Goal: Check status: Check status

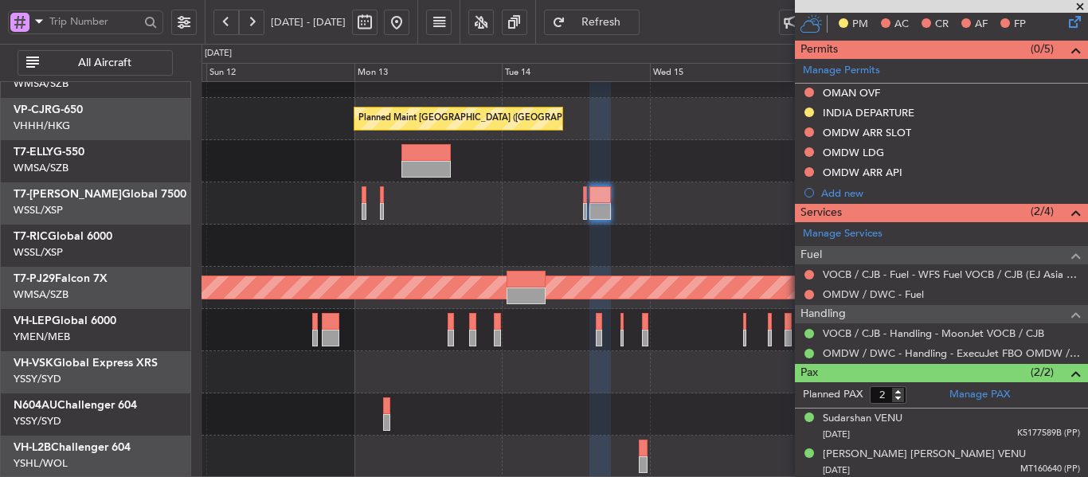
scroll to position [342, 0]
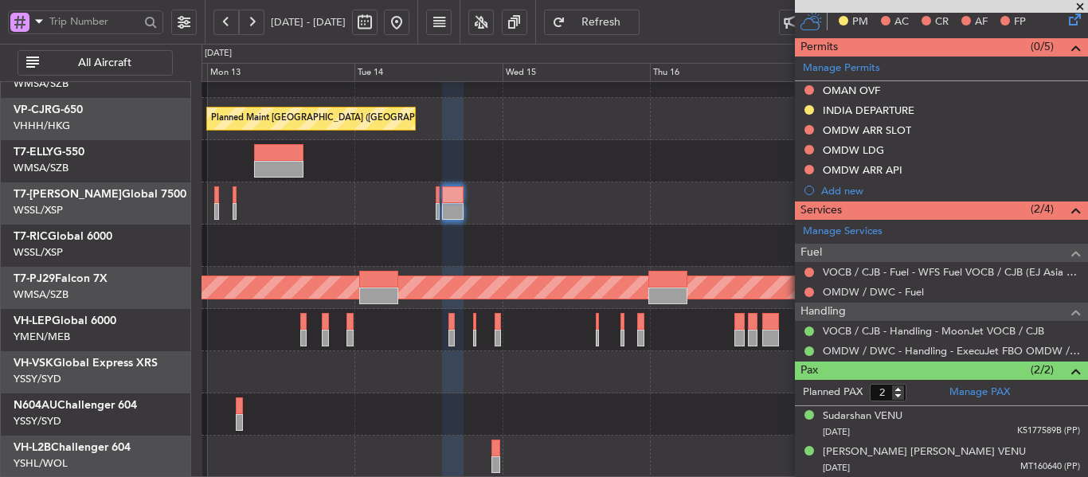
click at [158, 214] on div "Planned Maint [GEOGRAPHIC_DATA] ([GEOGRAPHIC_DATA] Intl) - - VHHH 00:50 Z LTAC …" at bounding box center [544, 260] width 1088 height 433
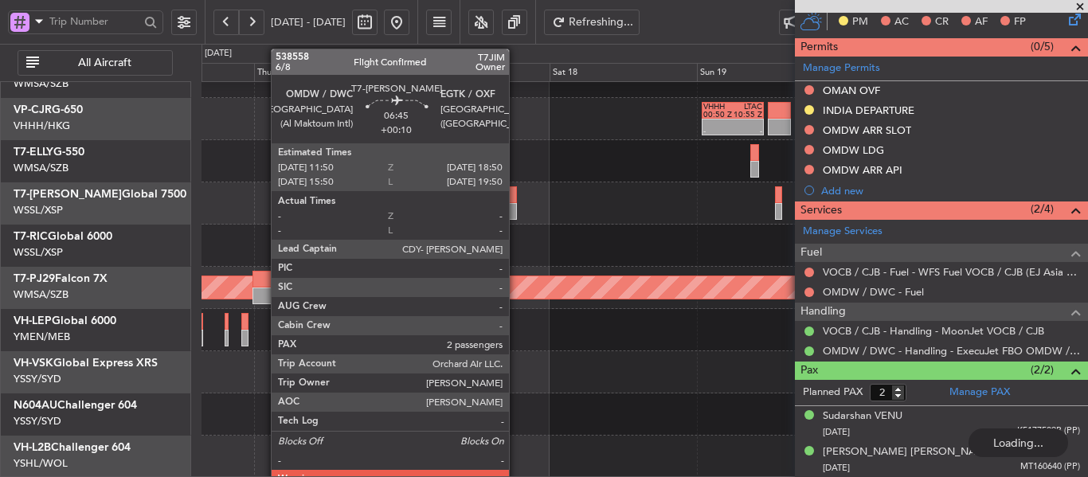
click at [501, 209] on div at bounding box center [496, 211] width 44 height 17
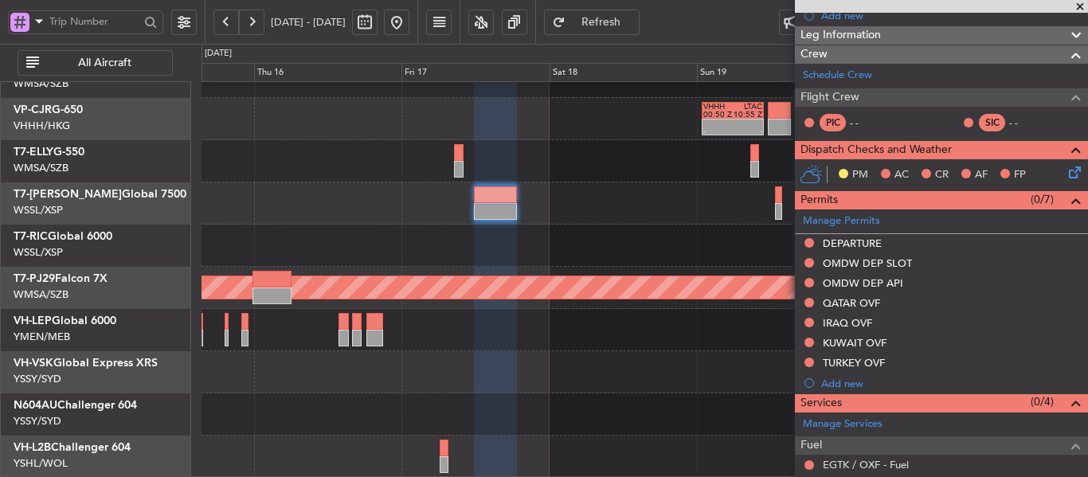
scroll to position [398, 0]
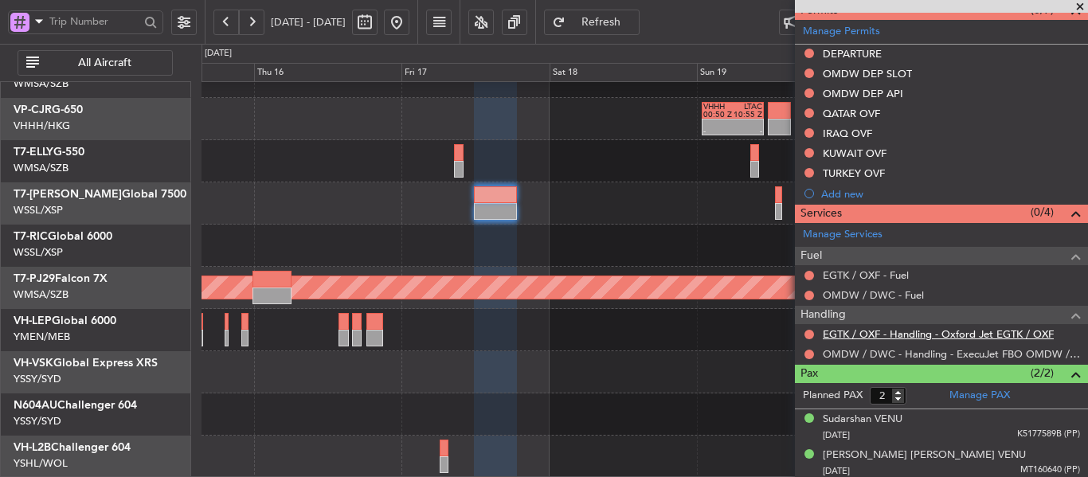
click at [889, 337] on link "EGTK / OXF - Handling - Oxford Jet EGTK / OXF" at bounding box center [938, 334] width 231 height 14
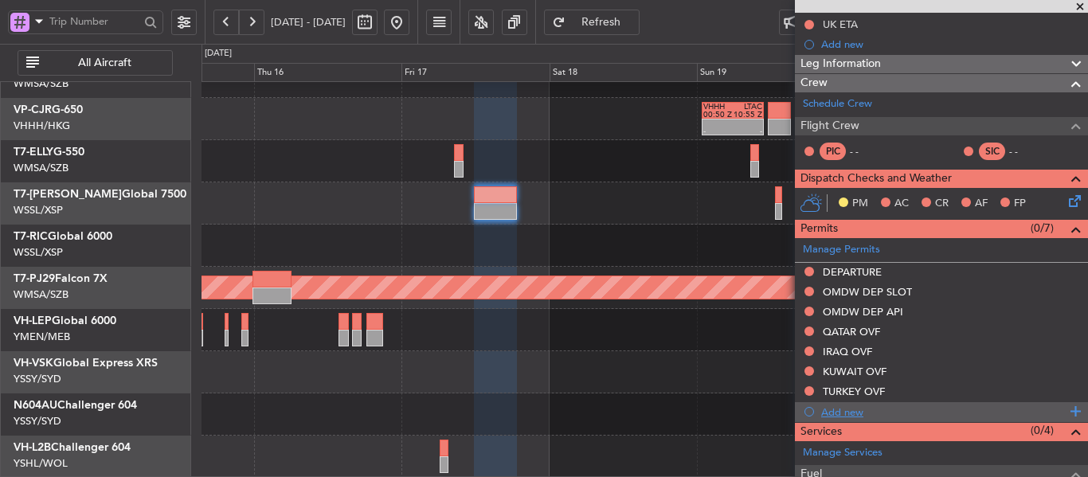
scroll to position [159, 0]
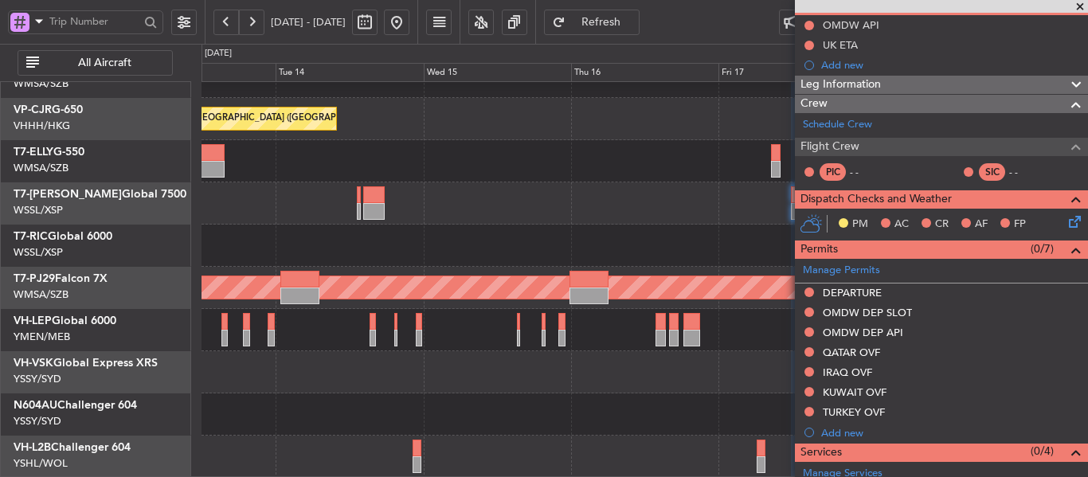
click at [614, 226] on div at bounding box center [645, 246] width 886 height 42
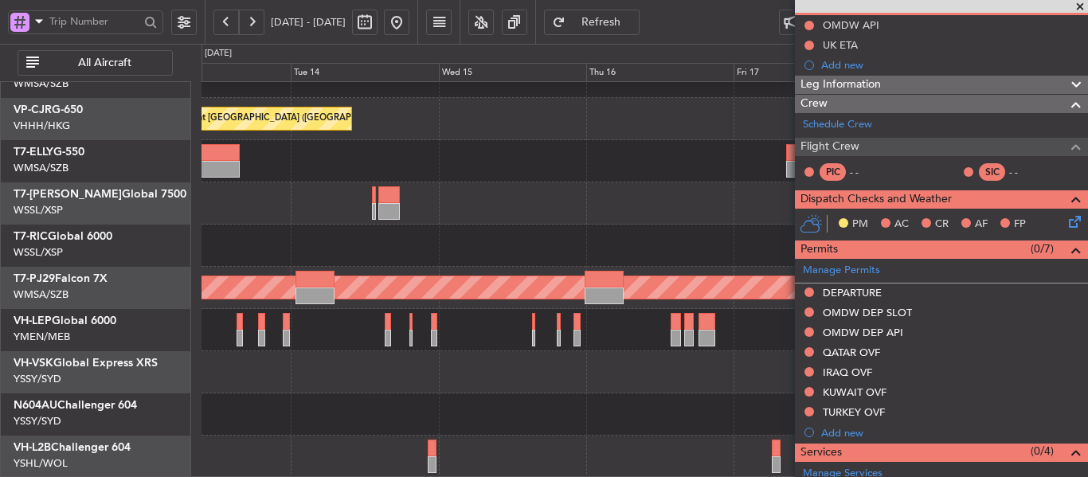
scroll to position [135, 0]
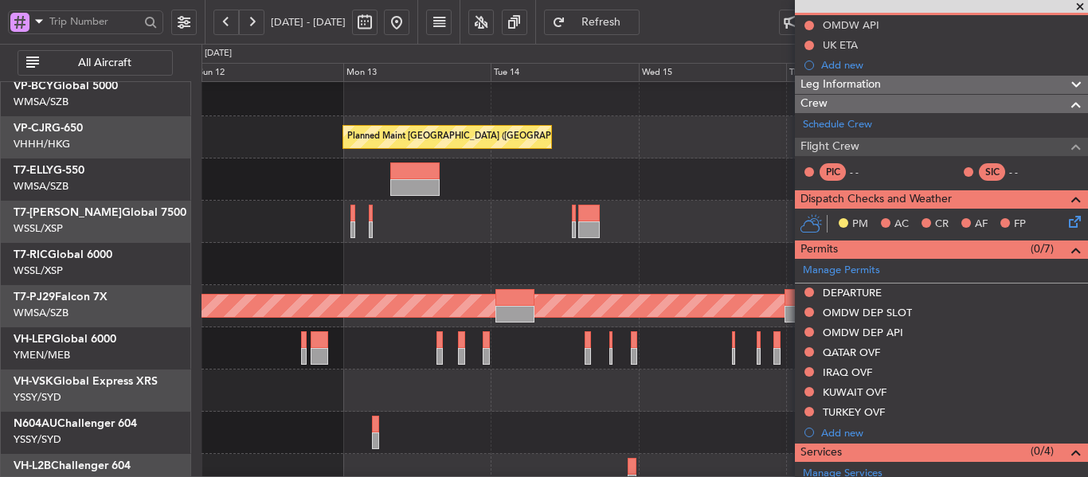
click at [573, 242] on div at bounding box center [645, 222] width 886 height 42
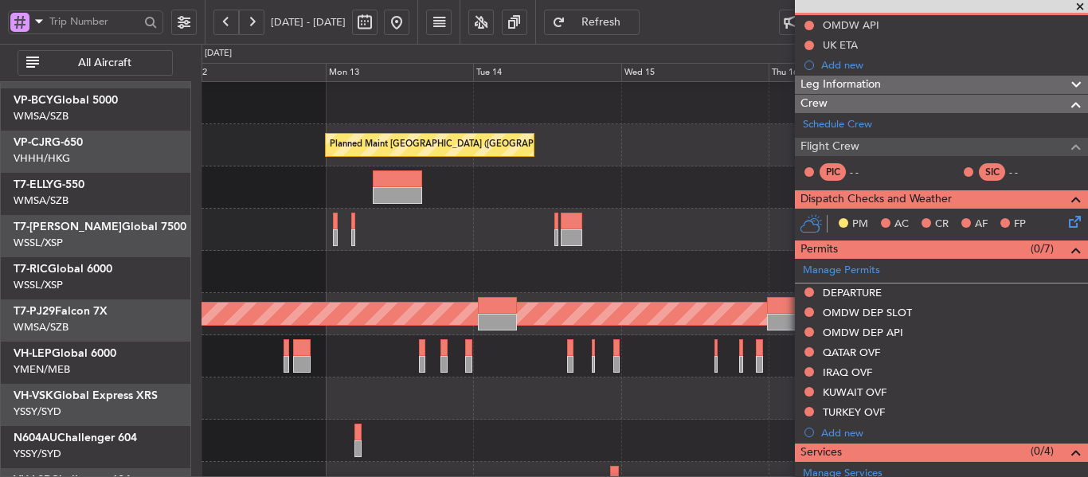
click at [447, 249] on div at bounding box center [645, 230] width 886 height 42
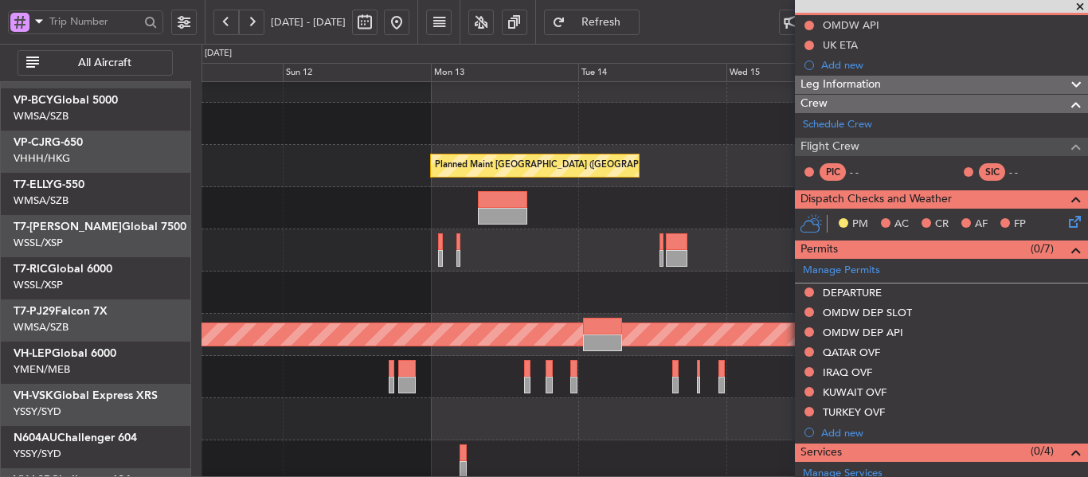
scroll to position [106, 0]
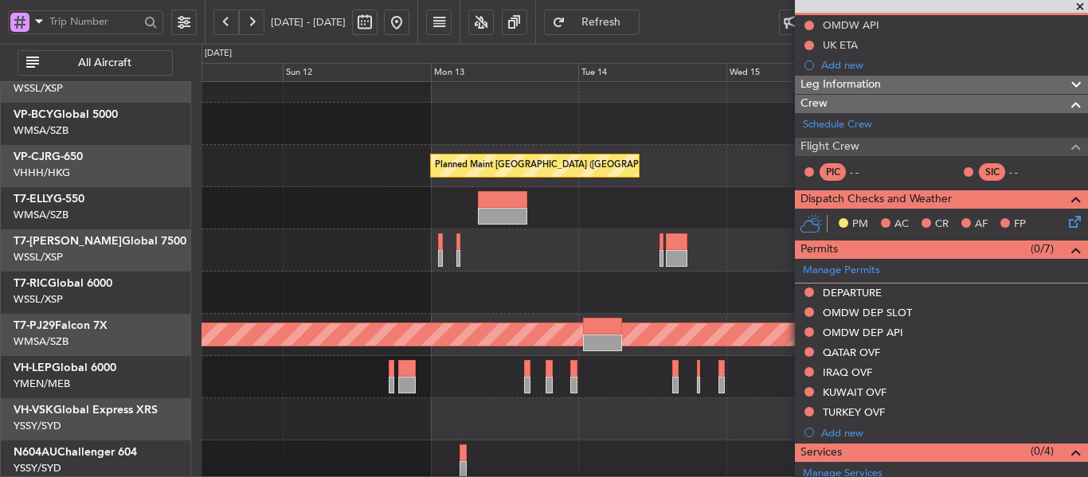
click at [555, 252] on div "Planned Maint [GEOGRAPHIC_DATA] (Seletar)" at bounding box center [645, 250] width 886 height 42
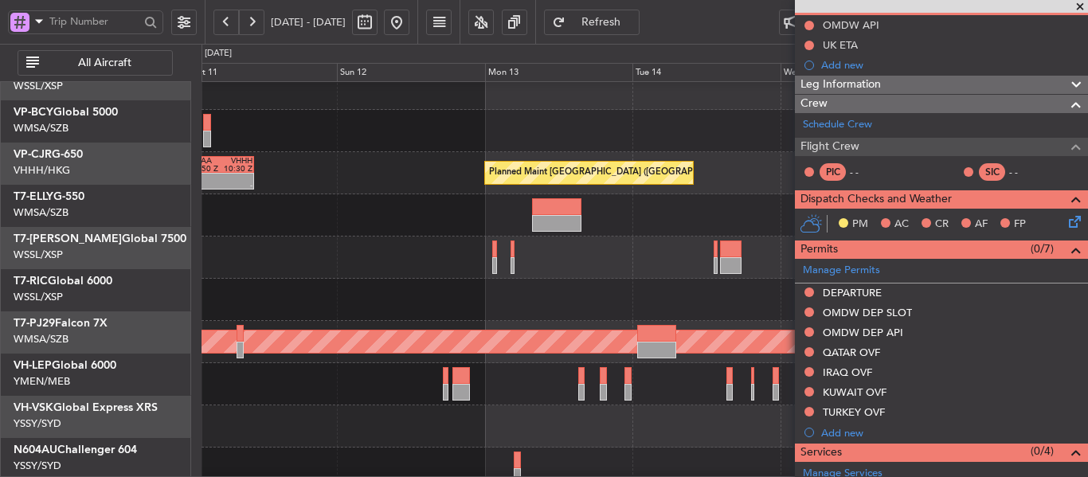
click at [610, 248] on div "Planned Maint [GEOGRAPHIC_DATA] (Seletar)" at bounding box center [645, 258] width 886 height 42
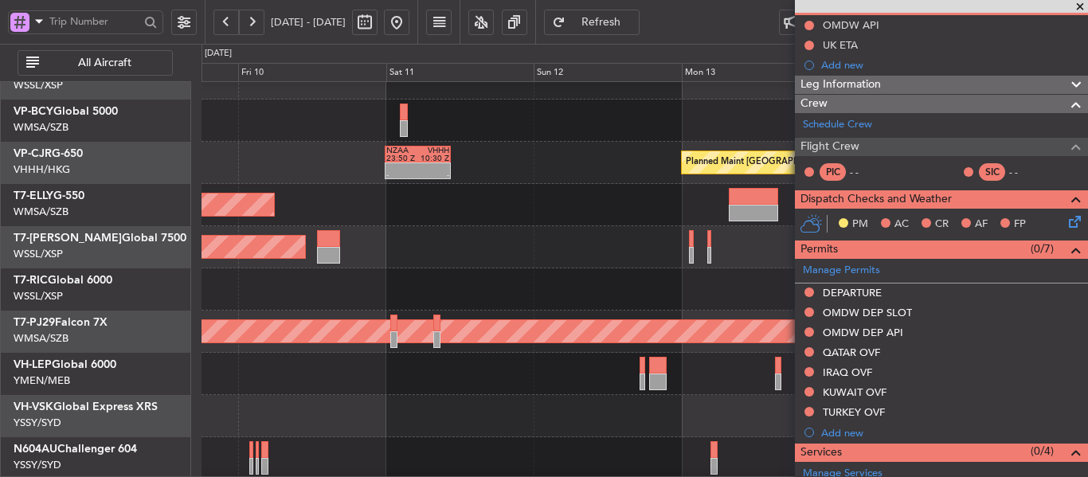
scroll to position [99, 0]
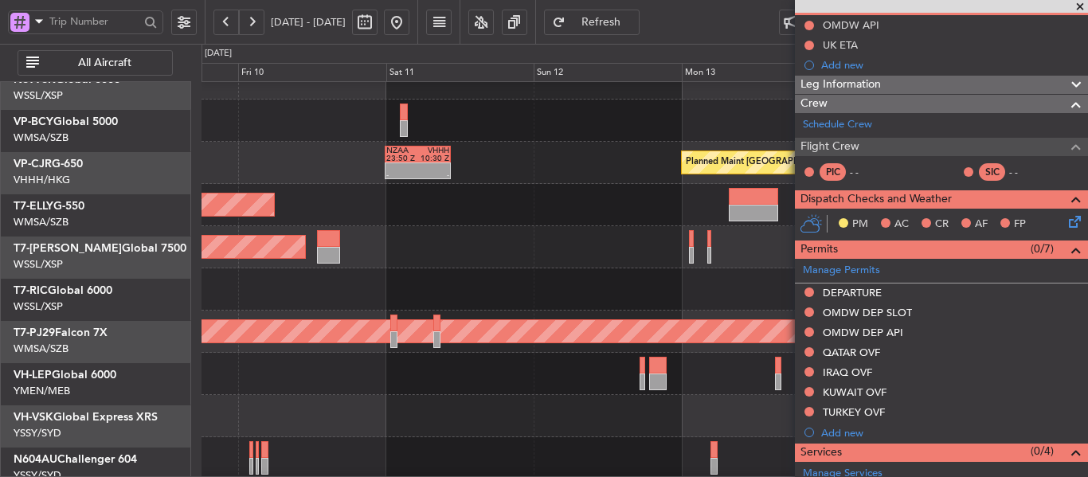
click at [534, 258] on div "Planned Maint [GEOGRAPHIC_DATA] (Seletar)" at bounding box center [645, 247] width 886 height 42
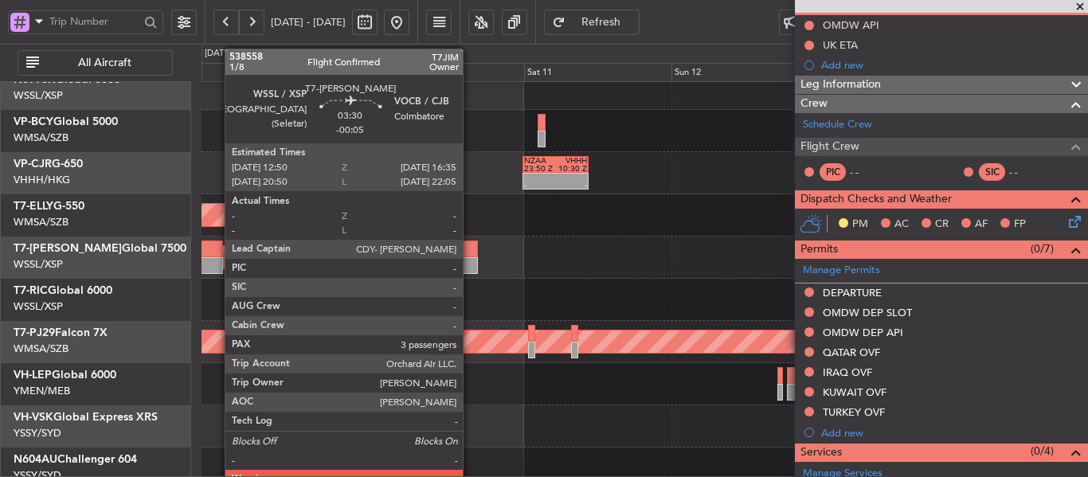
click at [470, 253] on div at bounding box center [466, 249] width 23 height 17
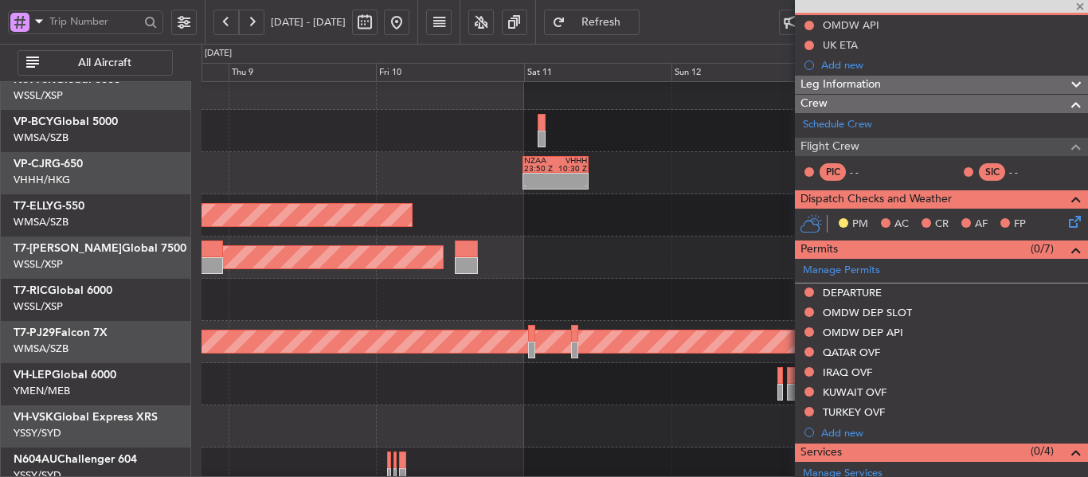
type input "-00:05"
type input "3"
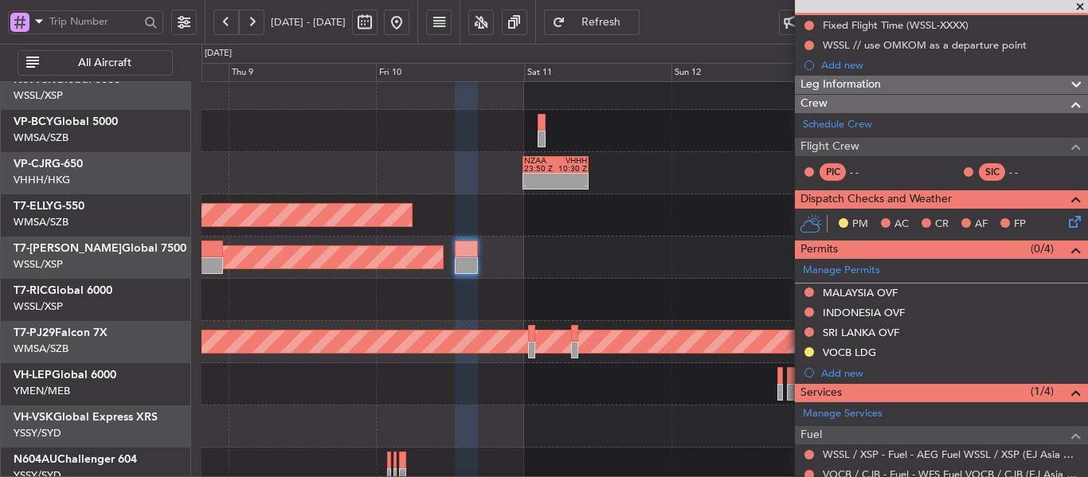
scroll to position [125, 0]
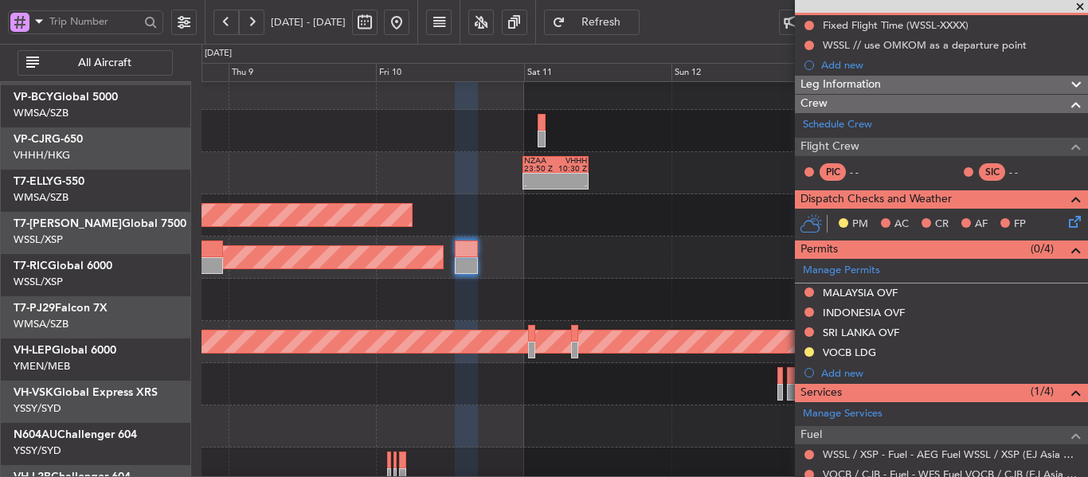
click at [151, 204] on div "Planned Maint [GEOGRAPHIC_DATA] (Seletar) Planned Maint [GEOGRAPHIC_DATA] ([GEO…" at bounding box center [544, 260] width 1088 height 433
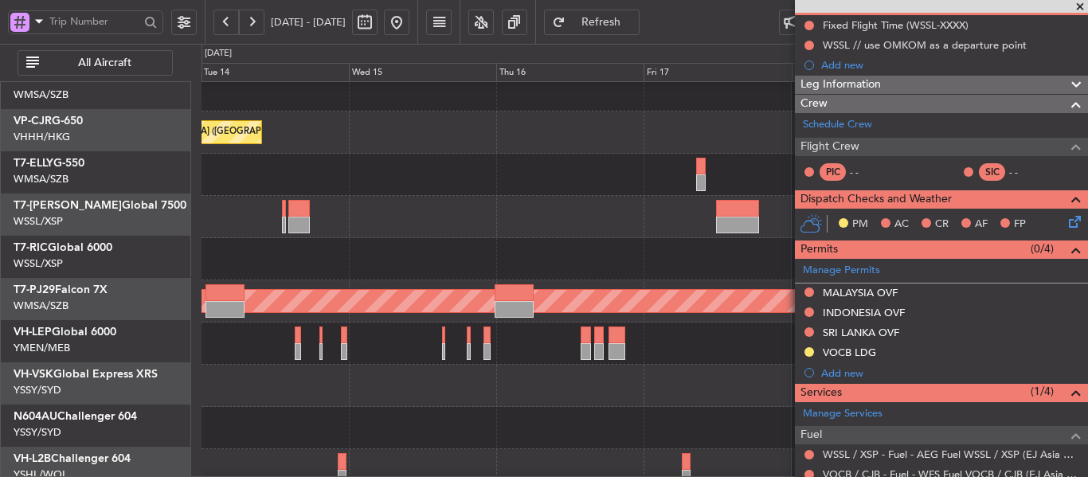
click at [163, 218] on div "Planned Maint [GEOGRAPHIC_DATA] ([GEOGRAPHIC_DATA] Intl) - - VHHH 00:50 Z LTAC …" at bounding box center [544, 260] width 1088 height 433
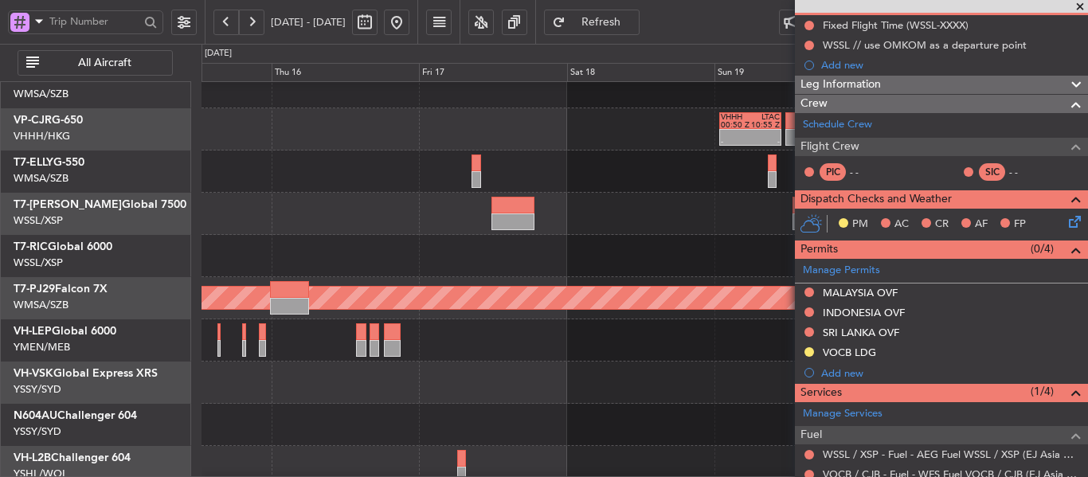
scroll to position [140, 0]
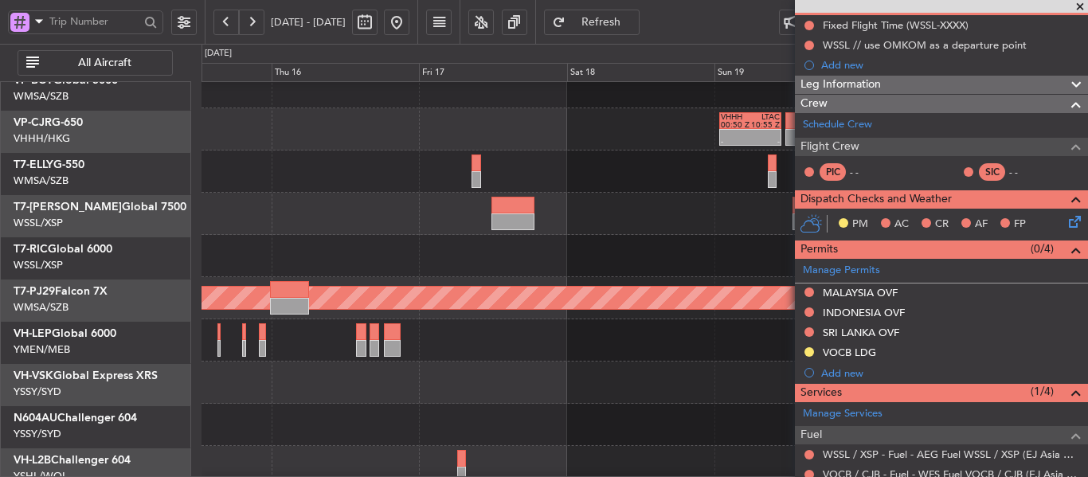
click at [281, 217] on div at bounding box center [645, 214] width 886 height 42
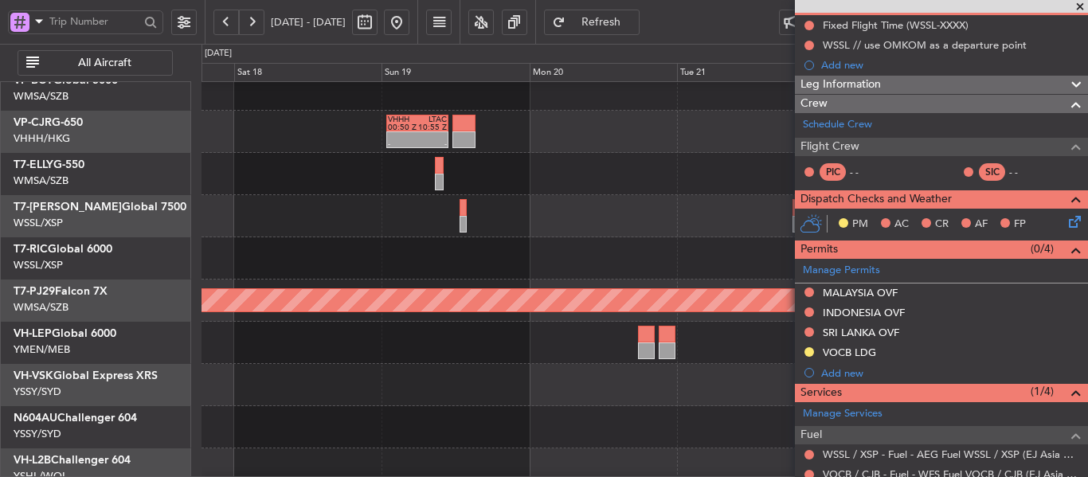
click at [459, 214] on div at bounding box center [645, 216] width 886 height 42
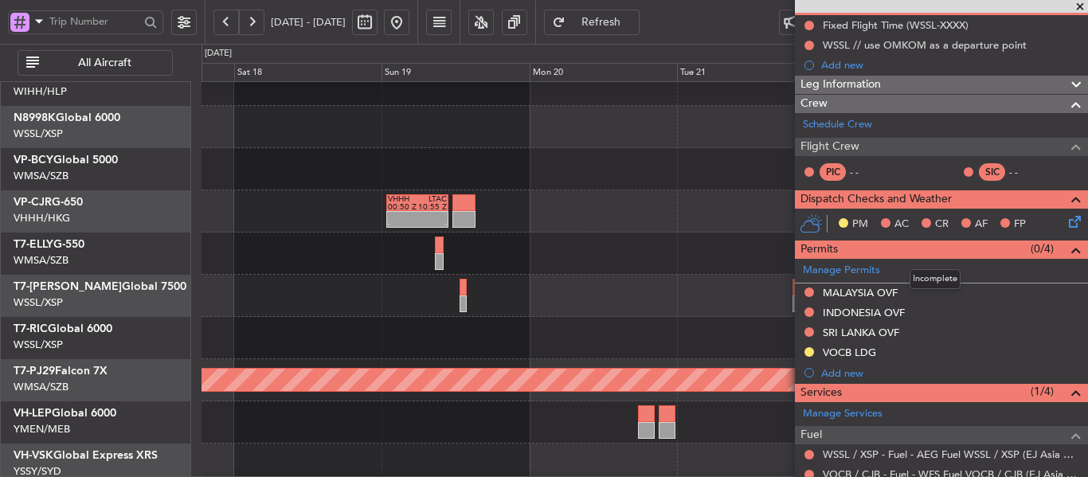
scroll to position [239, 0]
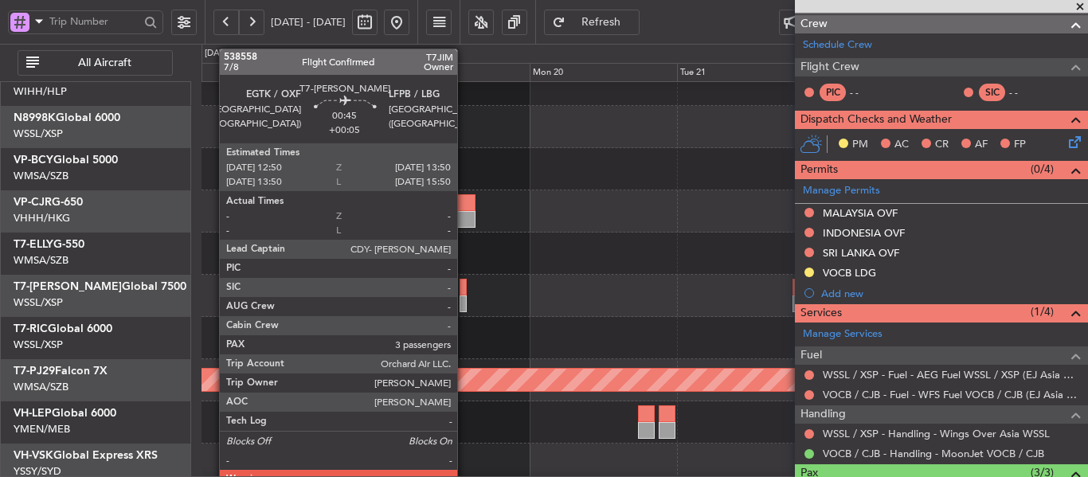
click at [465, 299] on div at bounding box center [463, 304] width 6 height 17
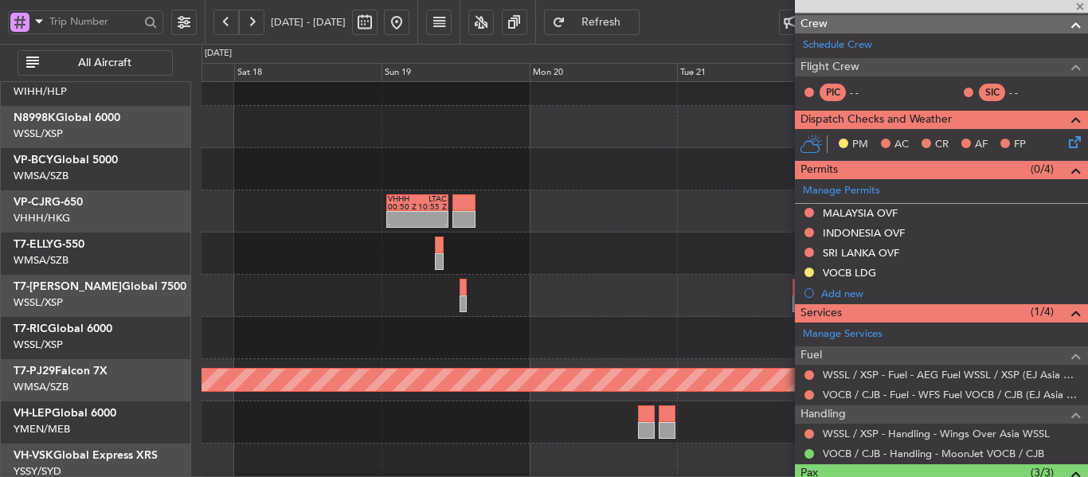
type input "+00:05"
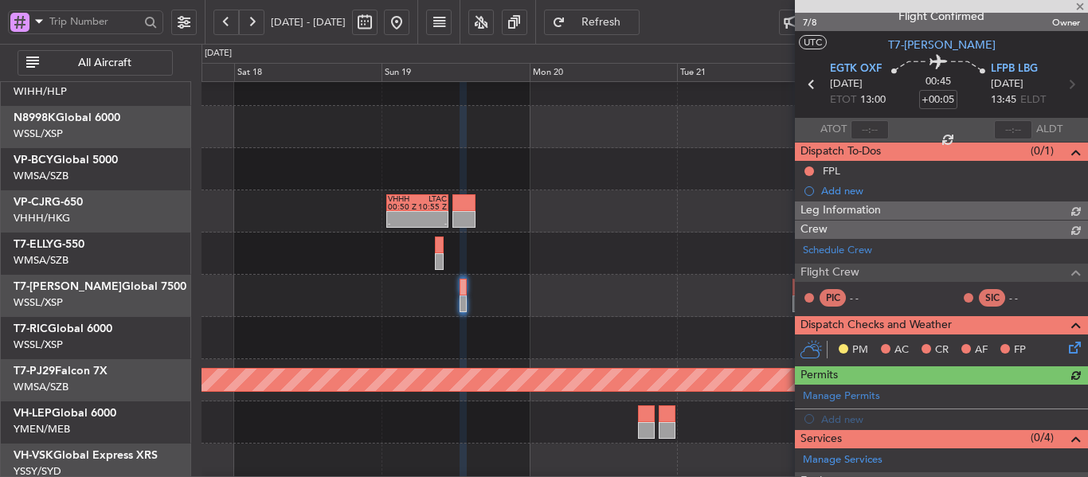
scroll to position [0, 0]
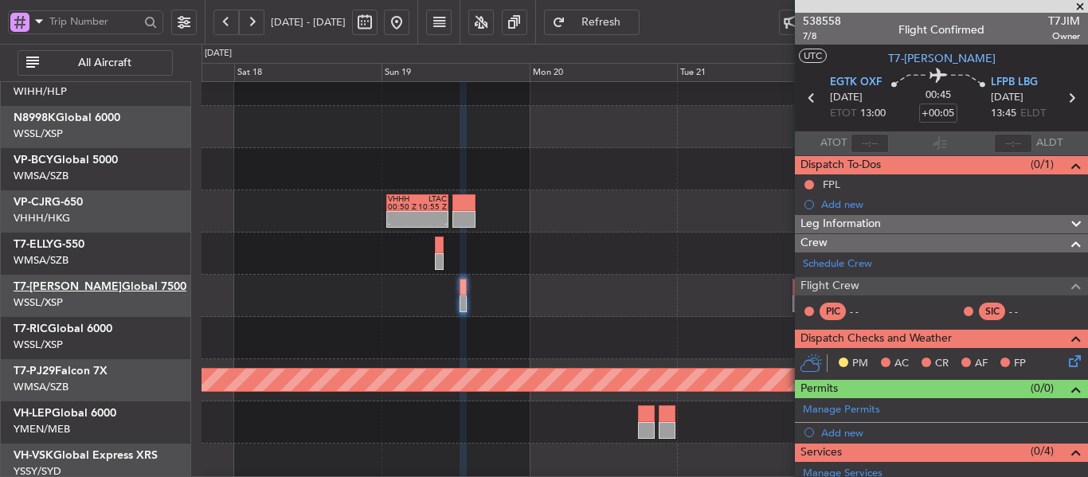
click at [73, 287] on link "T7-[PERSON_NAME] Global 7500" at bounding box center [100, 286] width 173 height 11
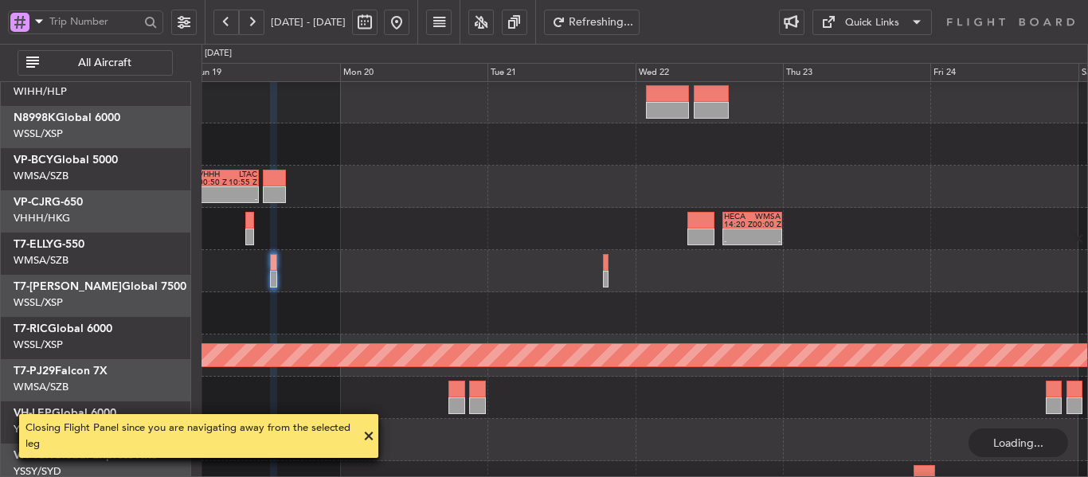
click at [338, 253] on div at bounding box center [645, 271] width 886 height 42
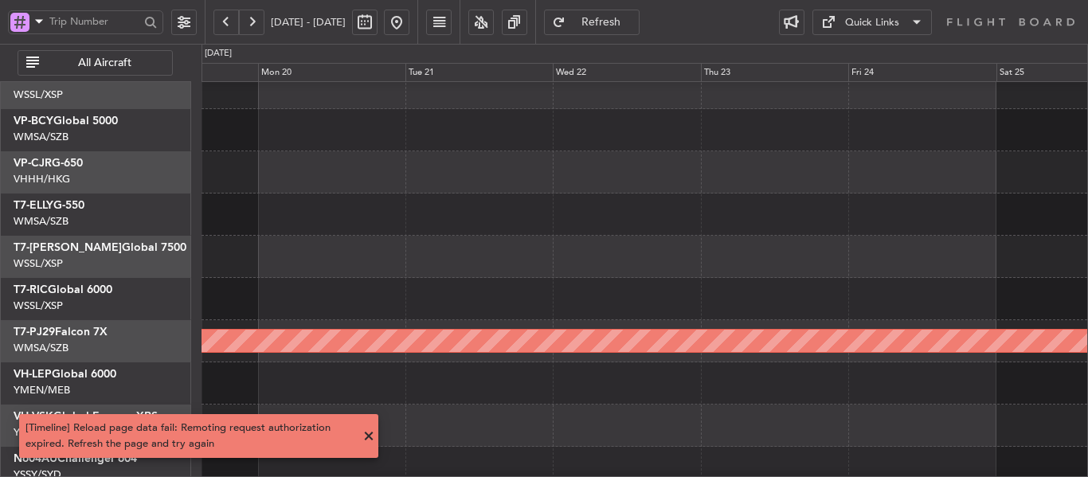
scroll to position [82, 0]
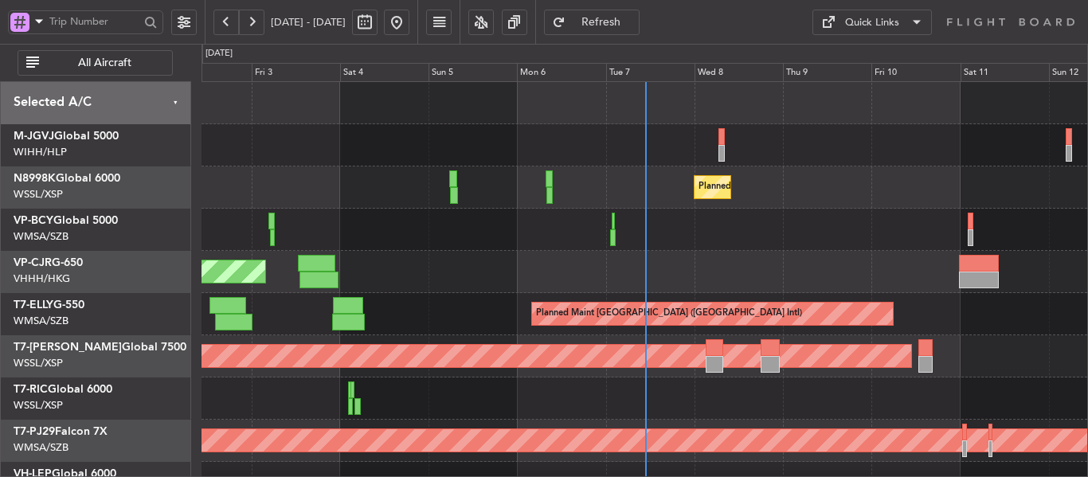
click at [676, 338] on div "Planned Maint Singapore (Seletar) Planned Maint Hong Kong (Hong Kong Intl) Plan…" at bounding box center [645, 356] width 886 height 549
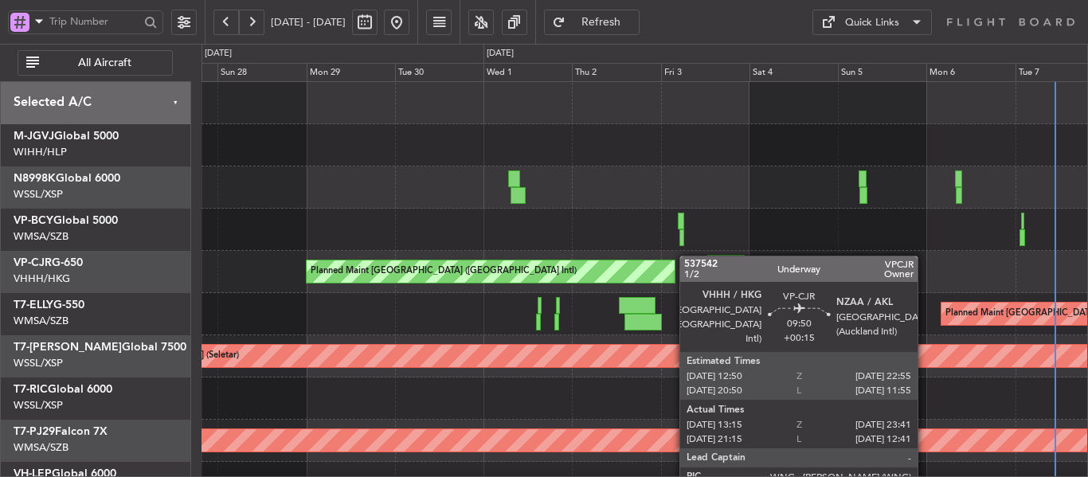
click at [209, 275] on div "Planned Maint Hong Kong (Hong Kong Intl) Planned Maint Singapore (Seletar) Unpl…" at bounding box center [645, 356] width 886 height 549
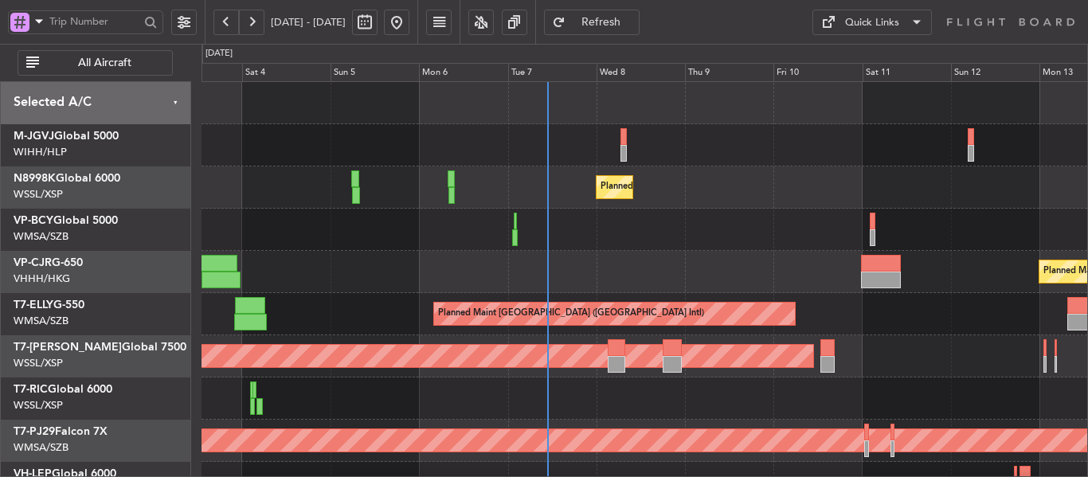
click at [627, 134] on div at bounding box center [645, 145] width 886 height 42
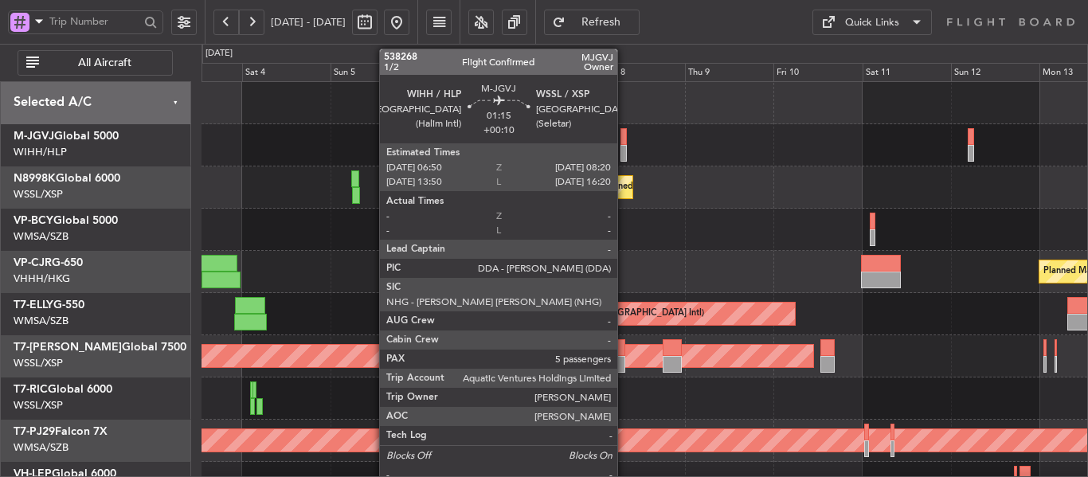
click at [625, 134] on div at bounding box center [624, 136] width 6 height 17
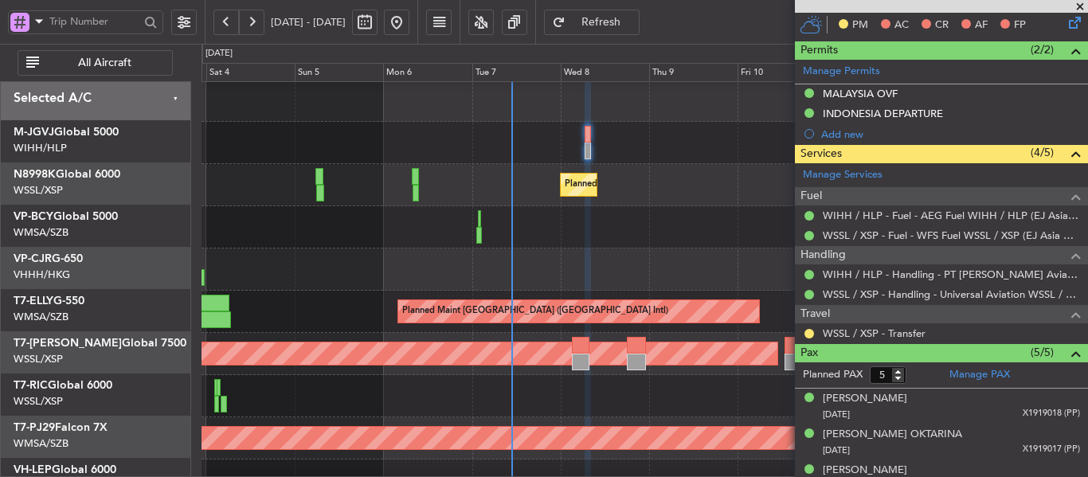
scroll to position [2, 0]
click at [652, 253] on div "Planned Maint Hong Kong (Hong Kong Intl) Planned Maint Hong Kong (Hong Kong Int…" at bounding box center [645, 270] width 886 height 42
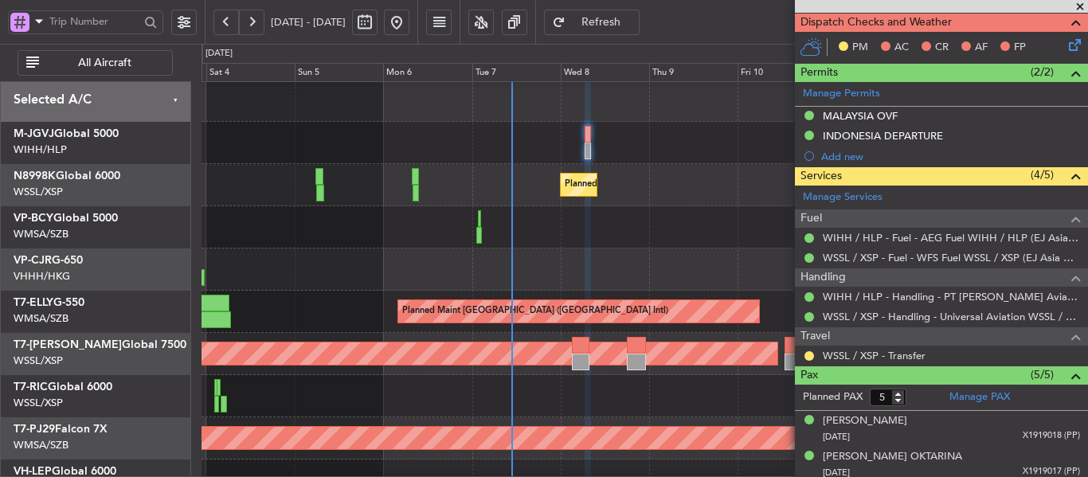
scroll to position [469, 0]
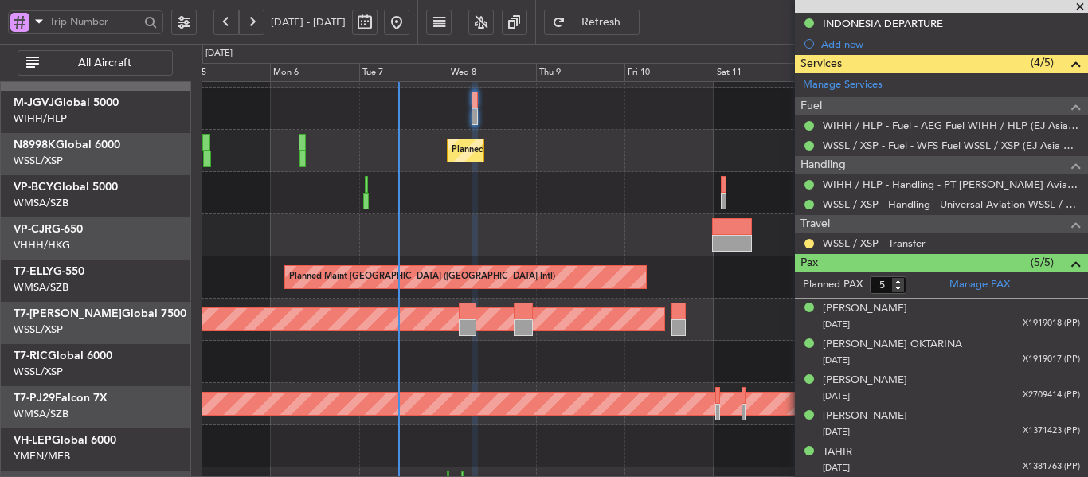
click at [491, 237] on div "Planned Maint Hong Kong (Hong Kong Intl) Planned Maint Hong Kong (Hong Kong Int…" at bounding box center [645, 235] width 886 height 42
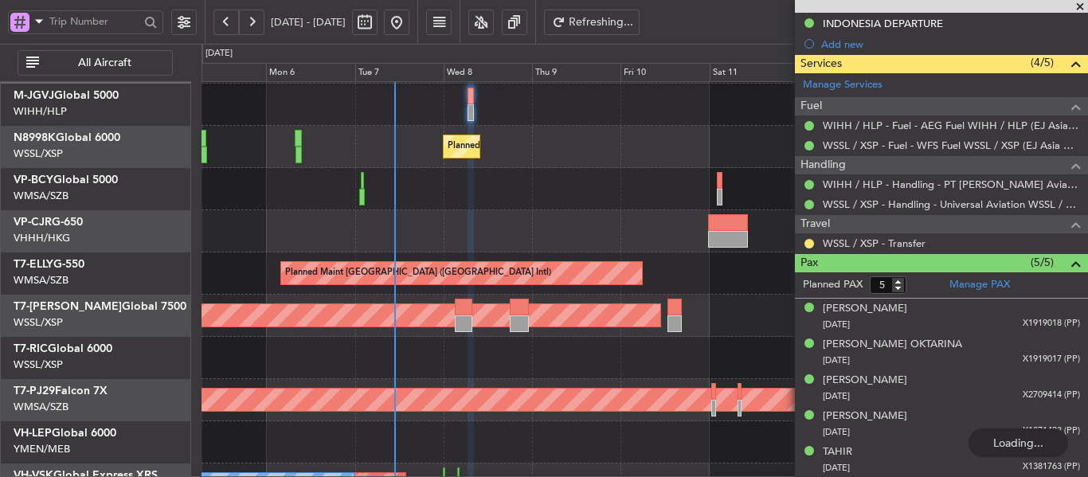
scroll to position [42, 0]
click at [516, 237] on div "Planned Maint Hong Kong (Hong Kong Intl) Planned Maint Hong Kong (Hong Kong Int…" at bounding box center [645, 231] width 886 height 42
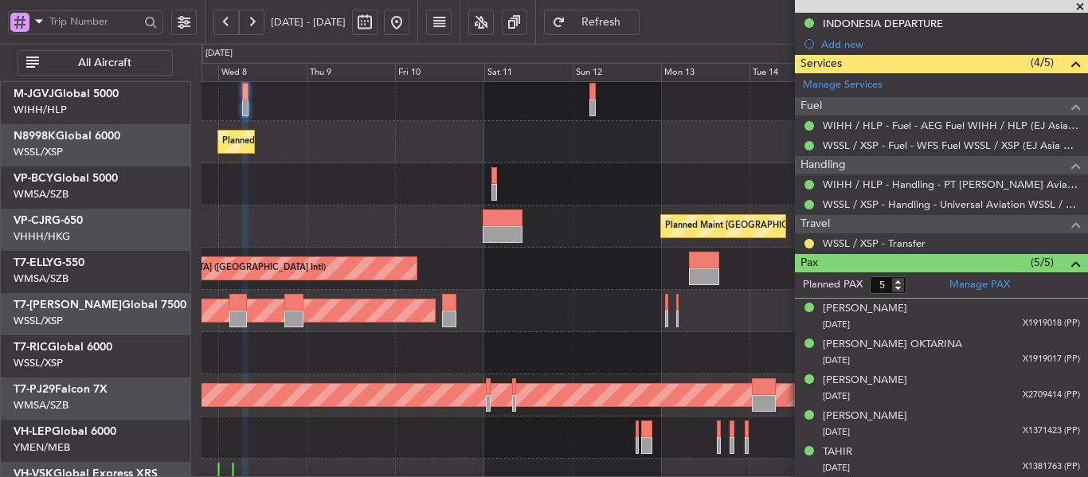
scroll to position [45, 0]
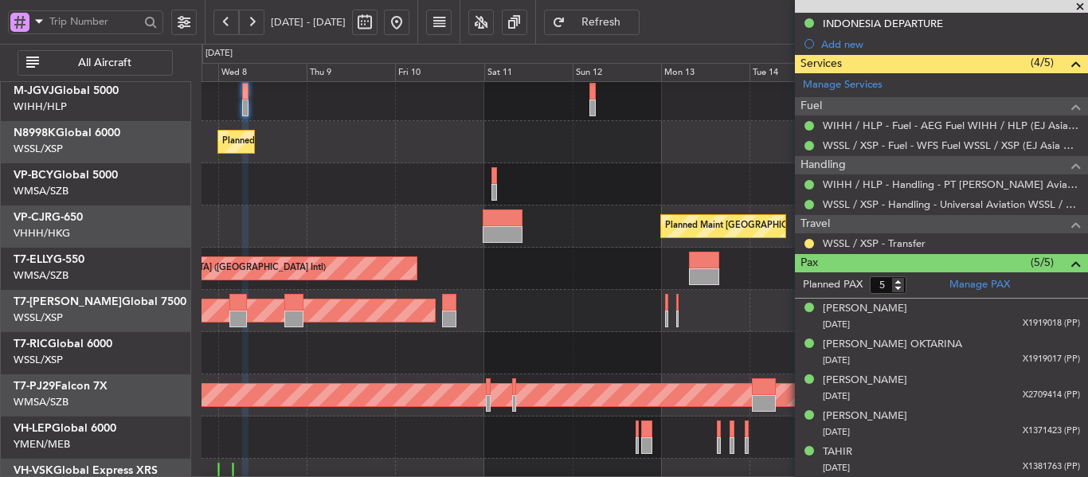
click at [547, 281] on div "Planned Maint [GEOGRAPHIC_DATA] ([GEOGRAPHIC_DATA] Intl)" at bounding box center [645, 269] width 886 height 42
click at [437, 311] on div "Planned Maint [GEOGRAPHIC_DATA] (Seletar)" at bounding box center [645, 311] width 886 height 42
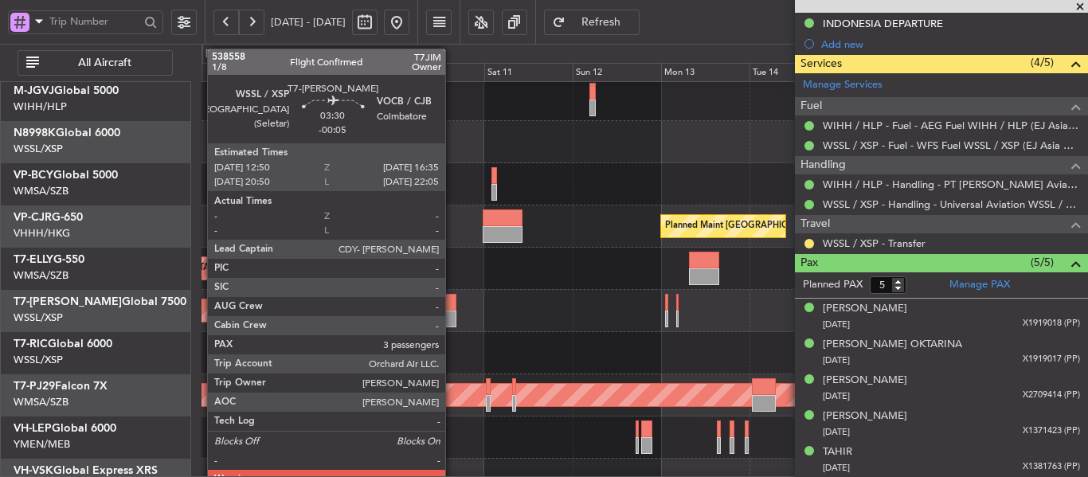
click at [453, 307] on div at bounding box center [449, 302] width 14 height 17
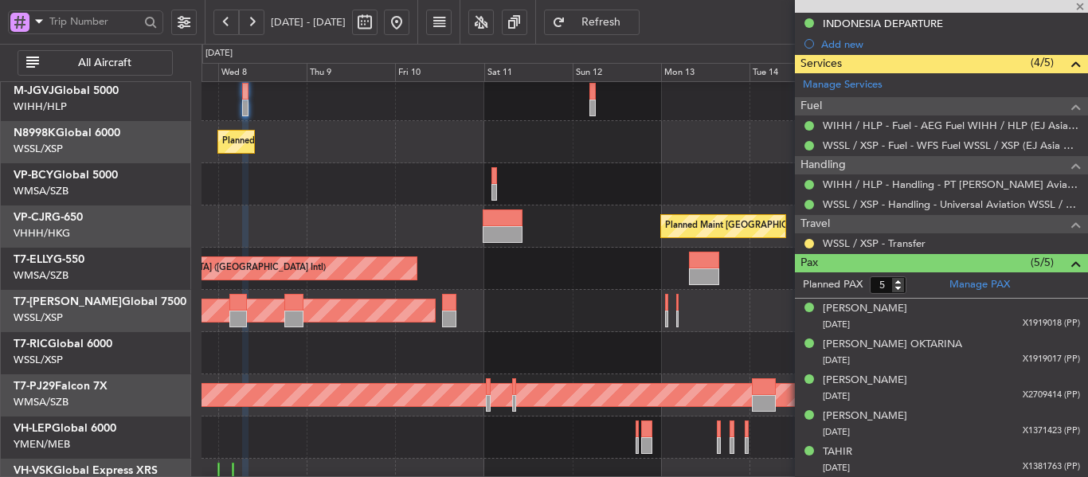
type input "-00:05"
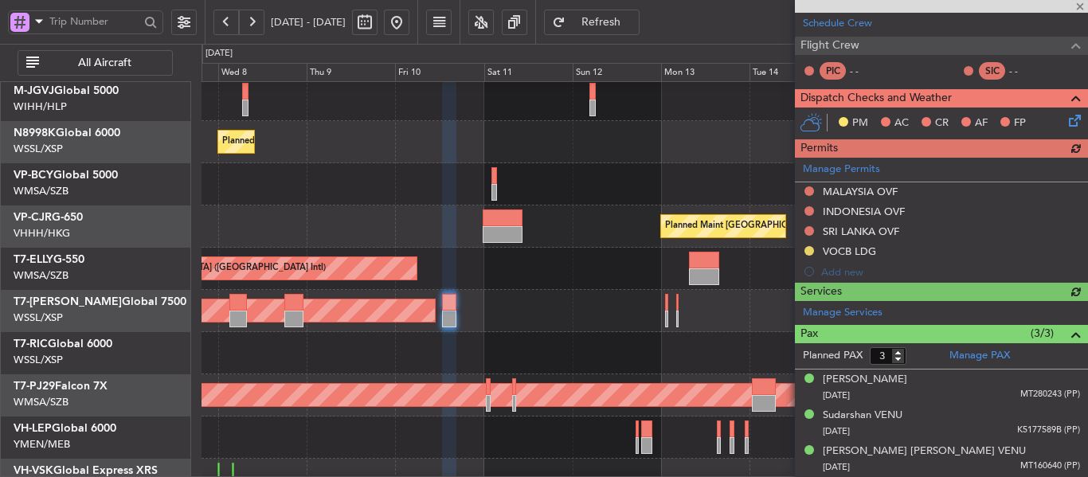
scroll to position [378, 0]
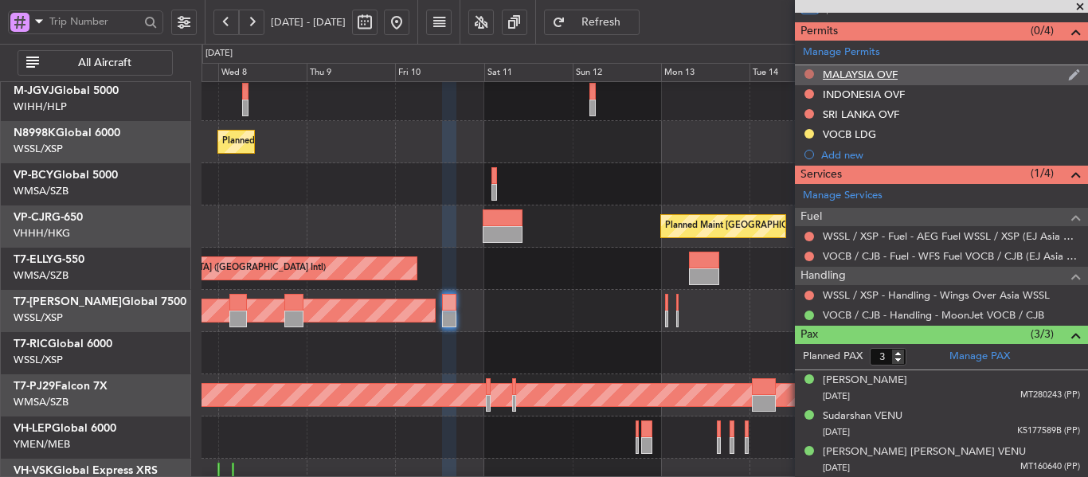
click at [809, 76] on button at bounding box center [810, 74] width 10 height 10
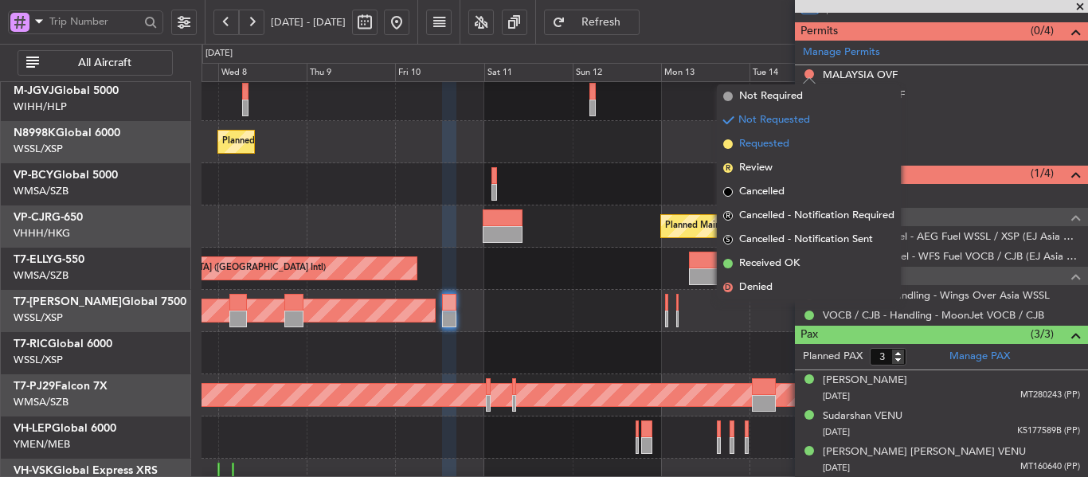
click at [727, 147] on span at bounding box center [728, 144] width 10 height 10
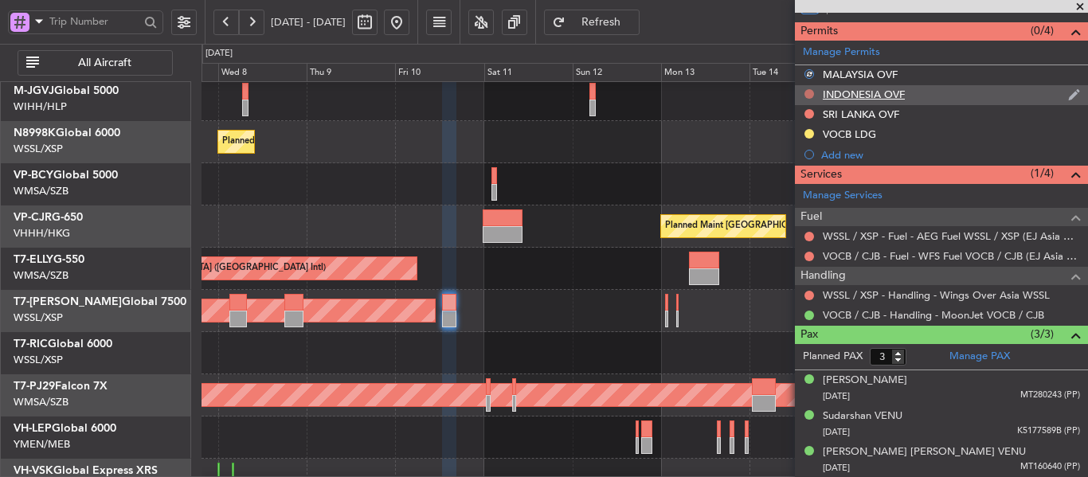
click at [810, 95] on button at bounding box center [810, 94] width 10 height 10
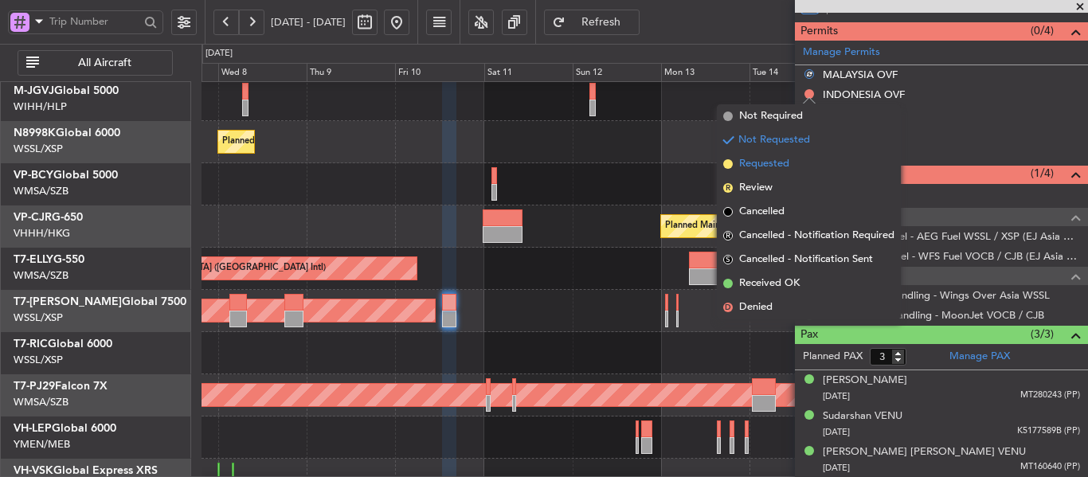
click at [728, 165] on span at bounding box center [728, 164] width 10 height 10
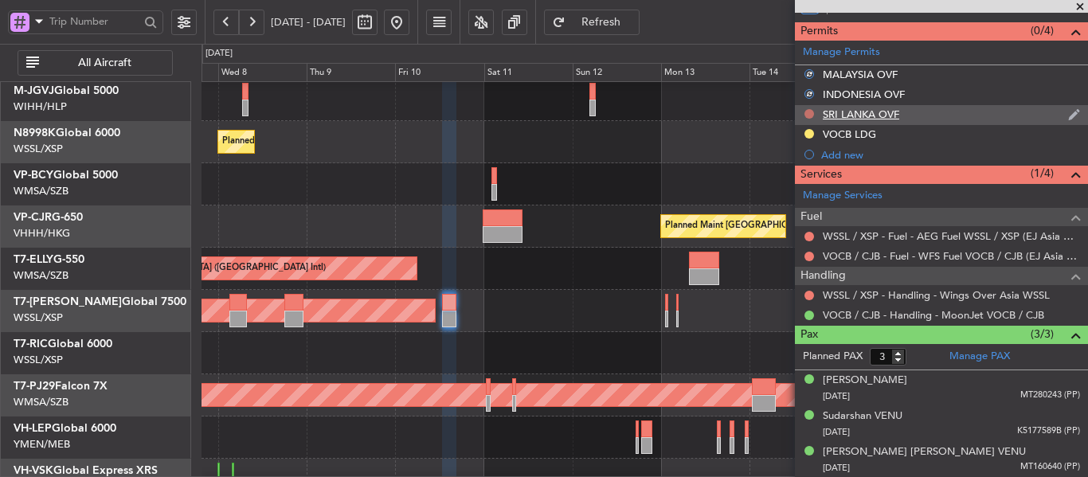
click at [809, 115] on button at bounding box center [810, 114] width 10 height 10
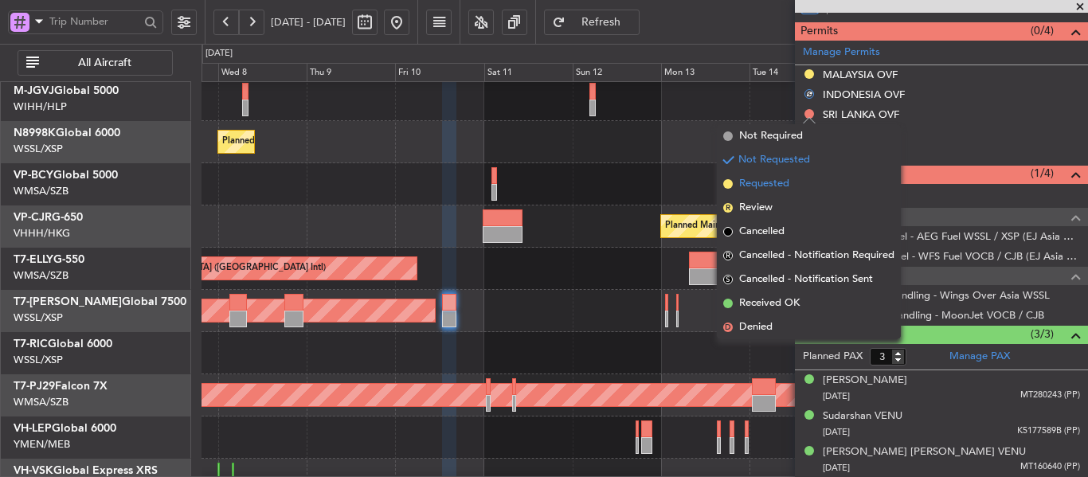
click at [727, 186] on span at bounding box center [728, 184] width 10 height 10
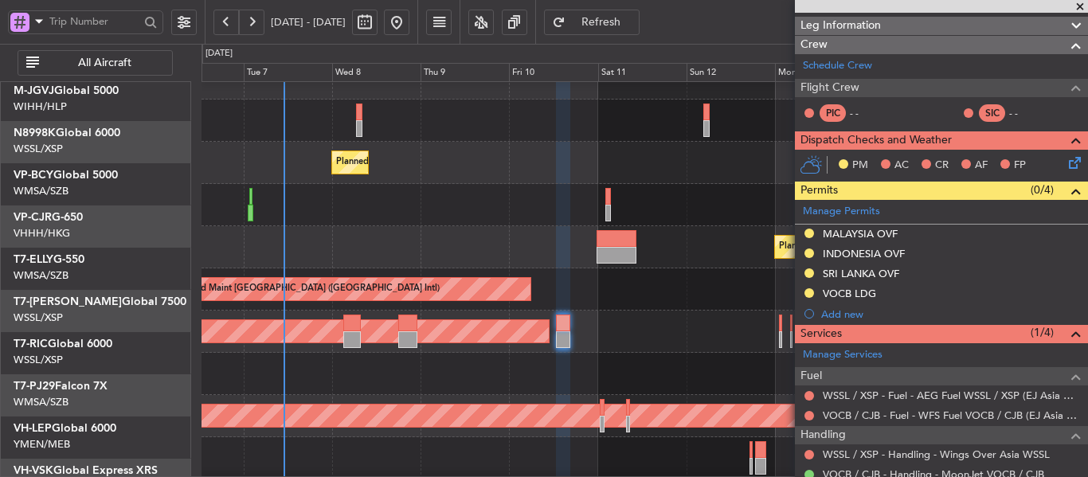
scroll to position [0, 0]
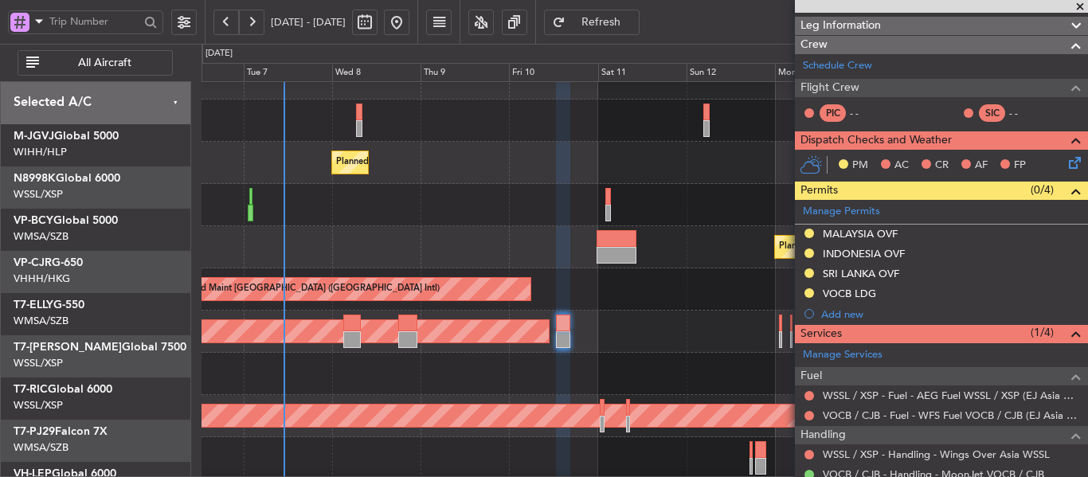
click at [683, 267] on div "Planned Maint [GEOGRAPHIC_DATA] ([GEOGRAPHIC_DATA] Intl)" at bounding box center [645, 247] width 886 height 42
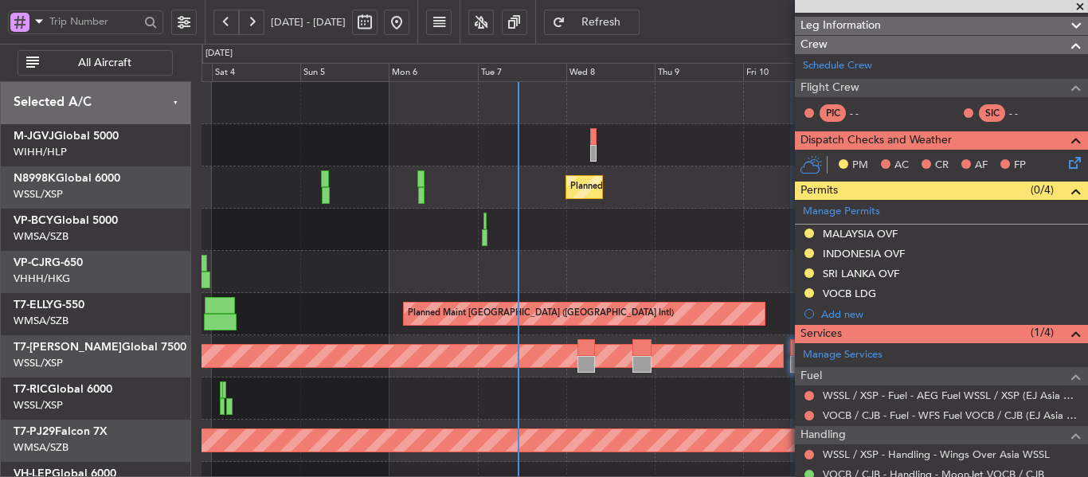
click at [1076, 9] on span at bounding box center [1080, 7] width 16 height 14
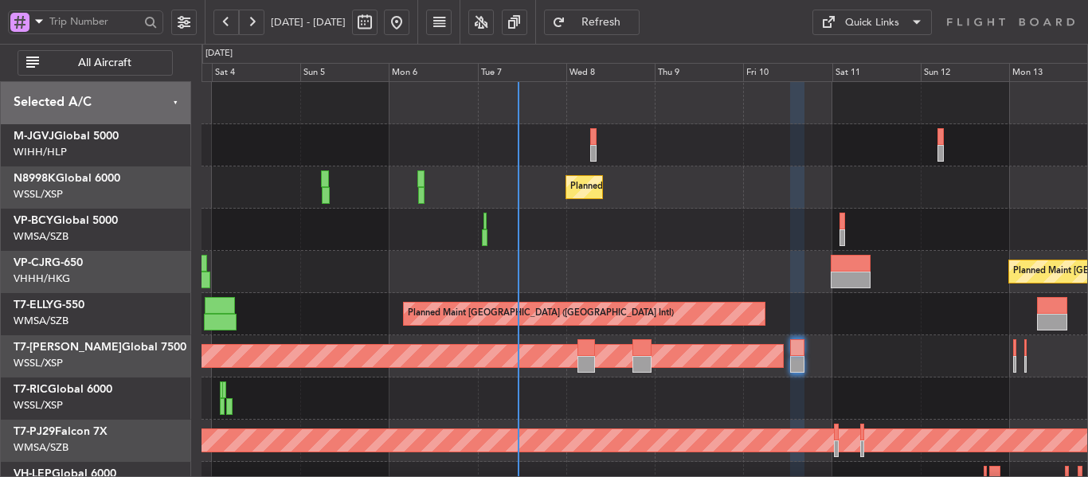
type input "0"
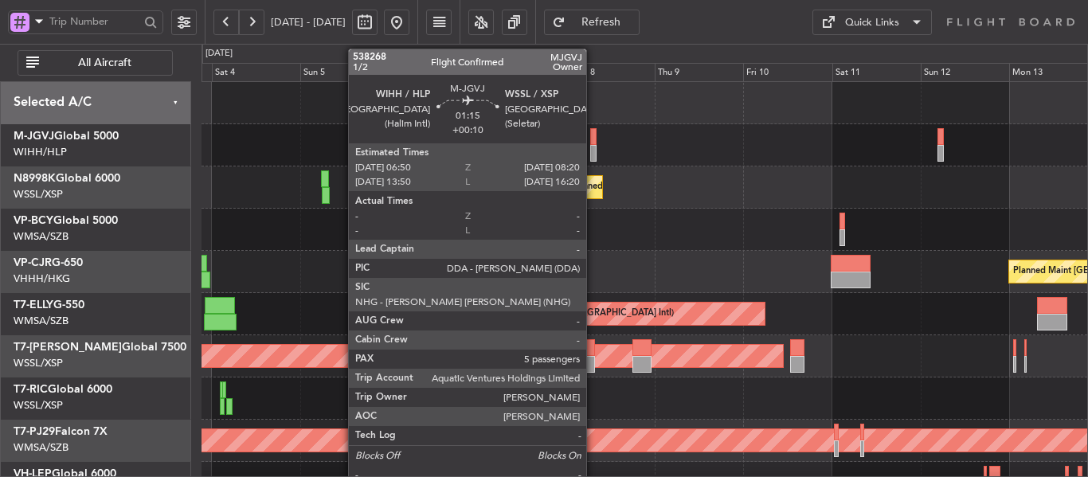
click at [594, 150] on div at bounding box center [593, 153] width 6 height 17
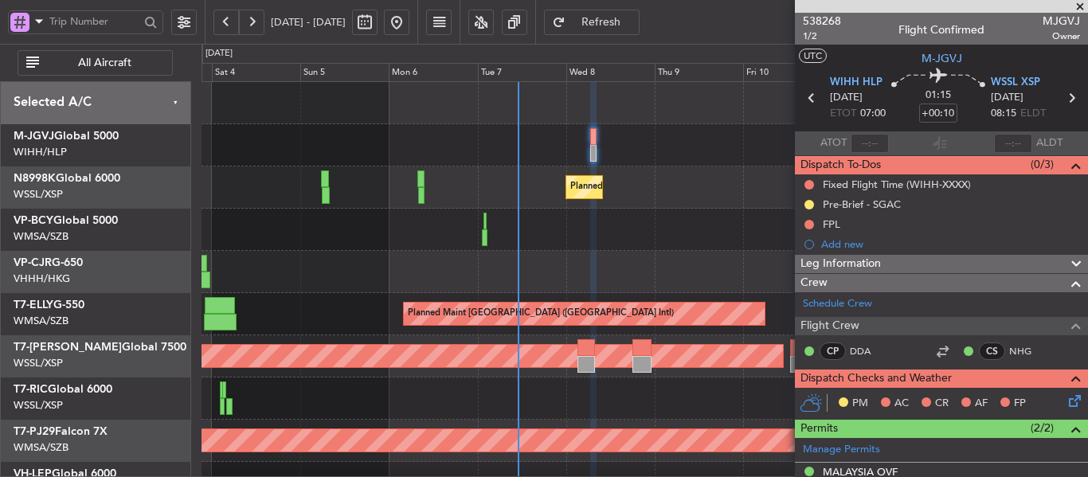
scroll to position [25, 0]
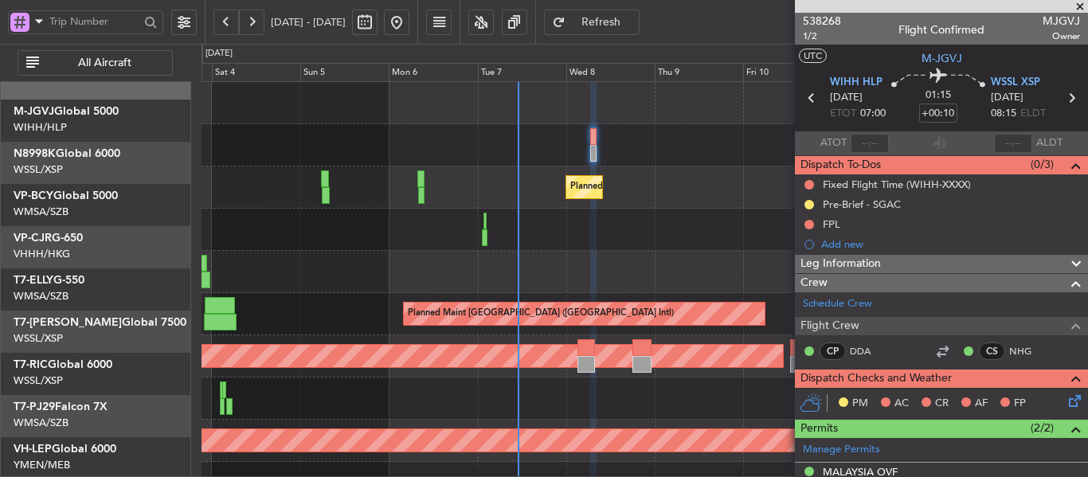
click at [719, 251] on div "Planned Maint Hong Kong (Hong Kong Intl) Planned Maint Hong Kong (Hong Kong Int…" at bounding box center [645, 272] width 886 height 42
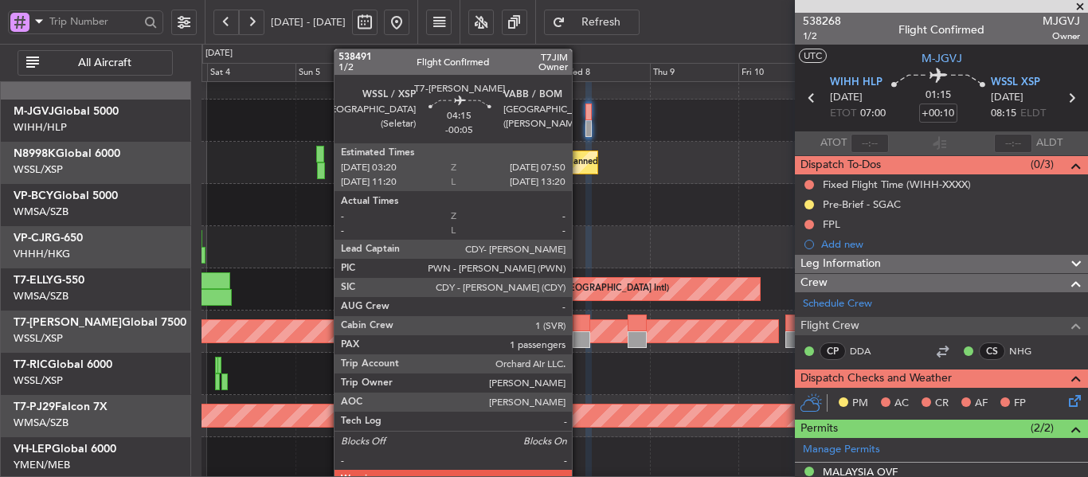
click at [579, 335] on div at bounding box center [581, 339] width 17 height 17
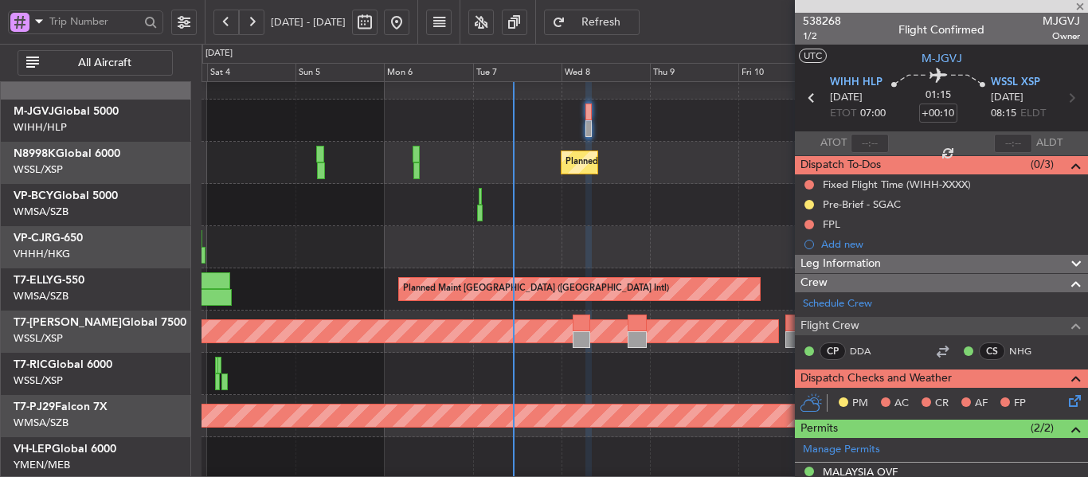
type input "-00:05"
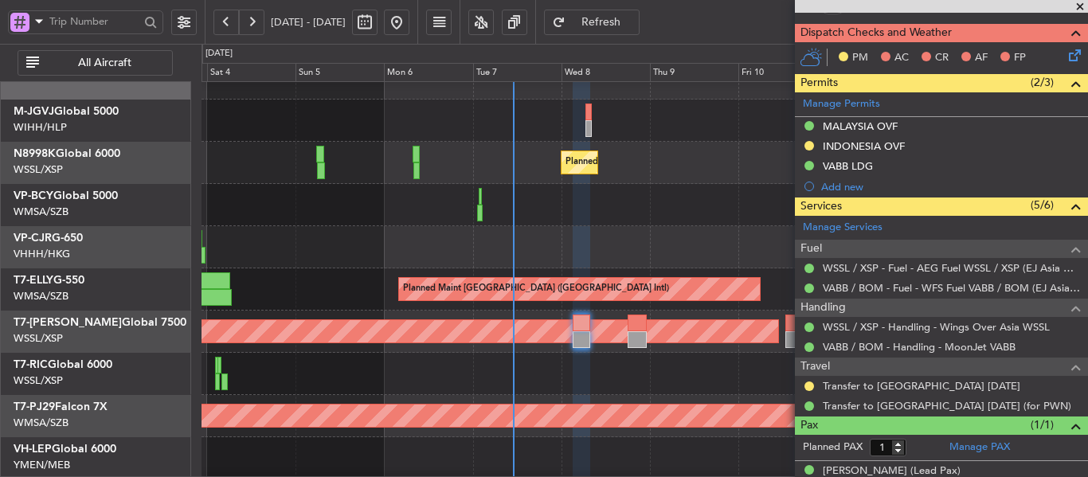
scroll to position [32, 0]
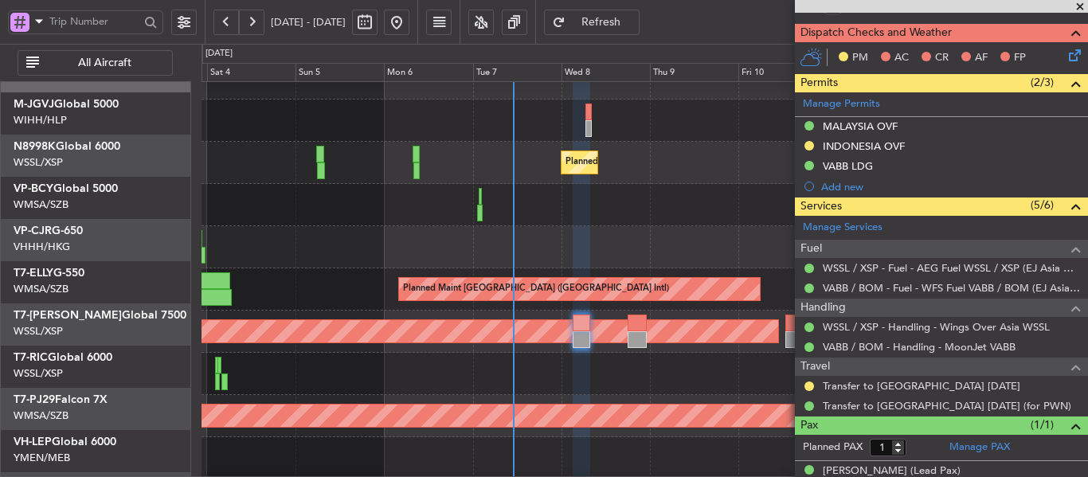
click at [679, 383] on div at bounding box center [645, 374] width 886 height 42
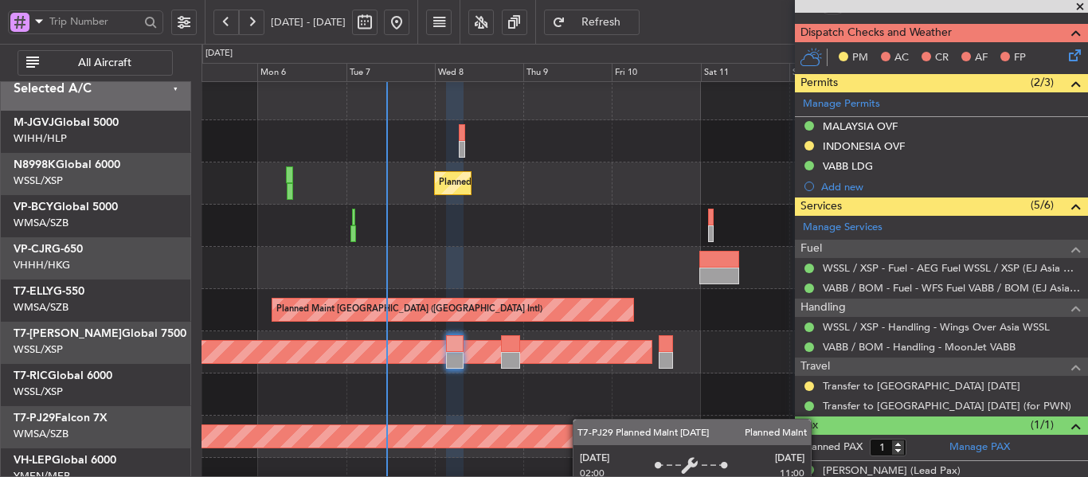
click at [575, 425] on div "Planned Maint [GEOGRAPHIC_DATA] (Sultan [PERSON_NAME] [PERSON_NAME] - Subang)" at bounding box center [644, 436] width 2657 height 22
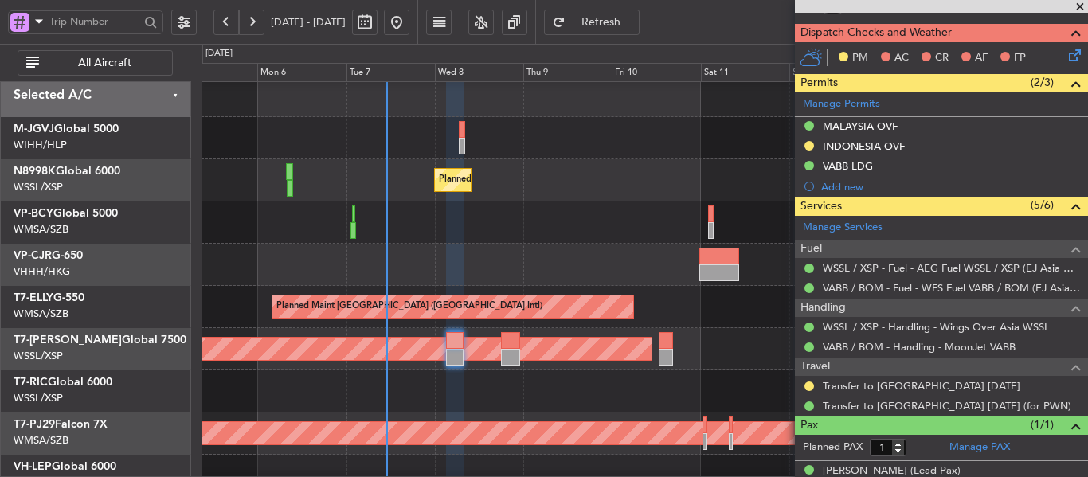
click at [1080, 4] on span at bounding box center [1080, 7] width 16 height 14
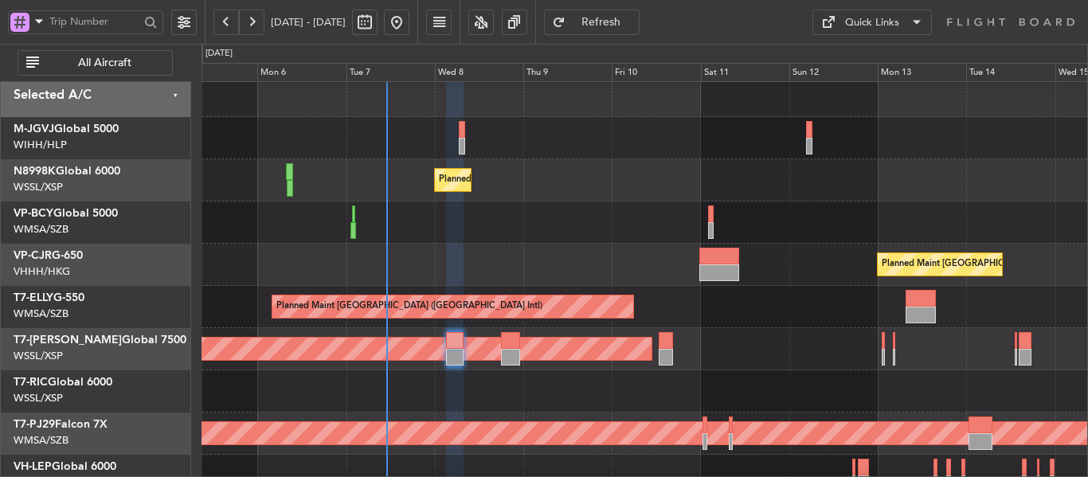
type input "0"
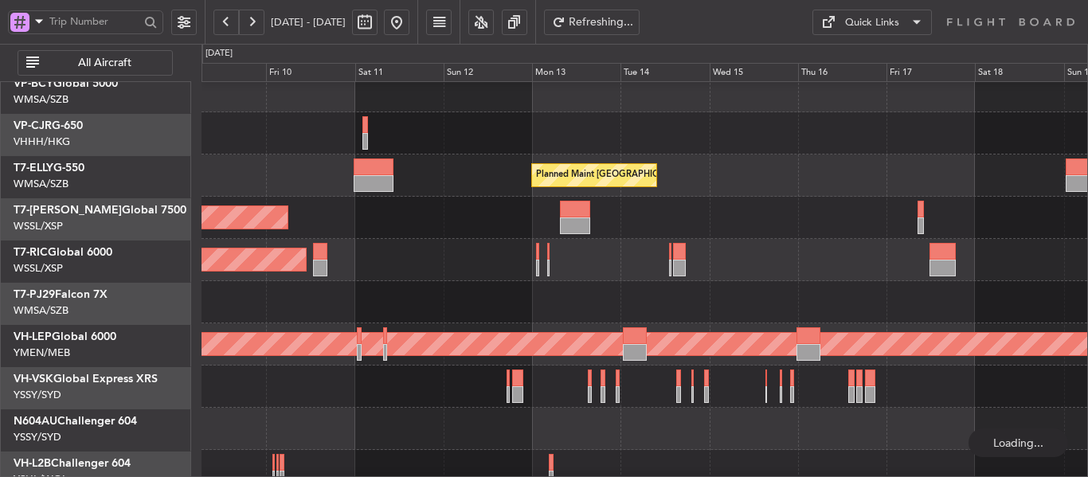
click at [215, 239] on div "Planned Maint [GEOGRAPHIC_DATA] (Seletar)" at bounding box center [645, 260] width 886 height 42
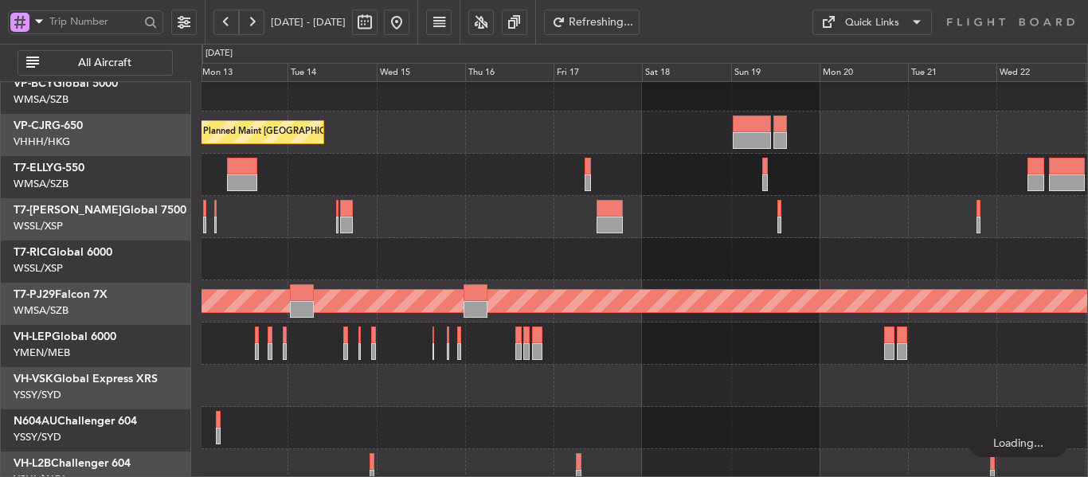
scroll to position [139, 0]
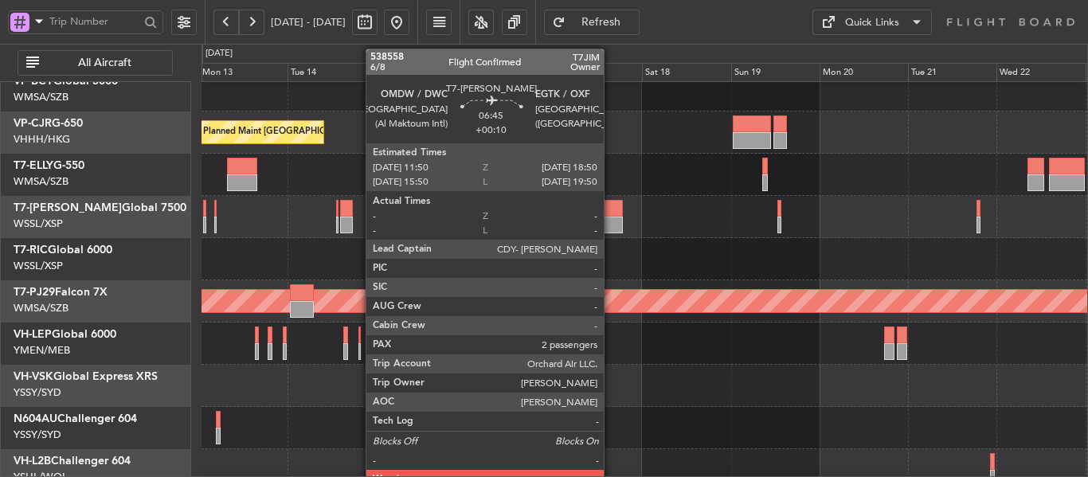
click at [611, 219] on div at bounding box center [610, 225] width 26 height 17
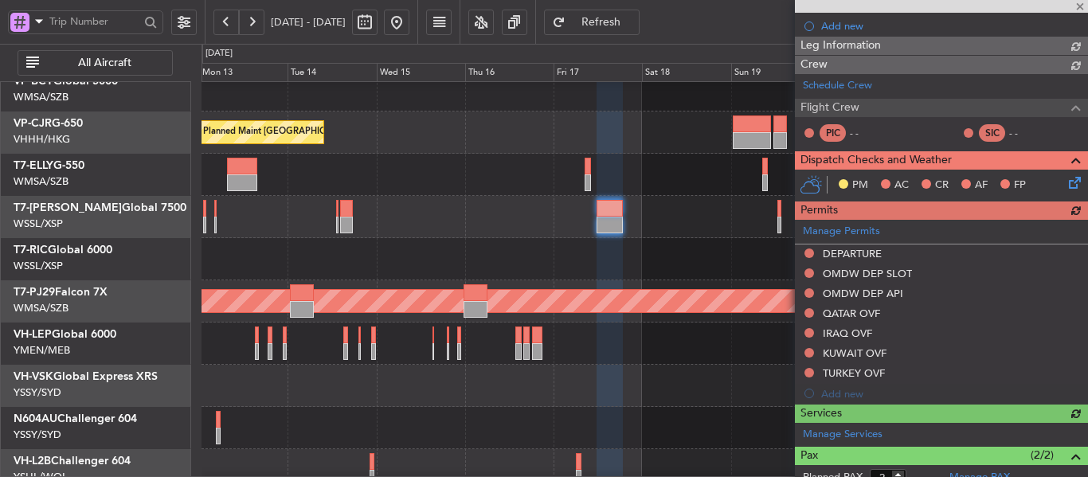
scroll to position [284, 0]
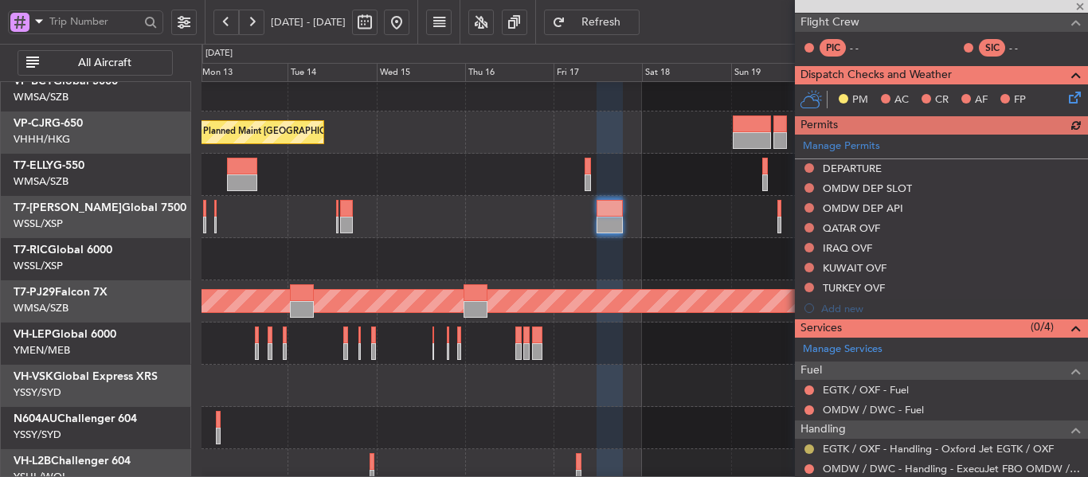
click at [809, 446] on button at bounding box center [810, 450] width 10 height 10
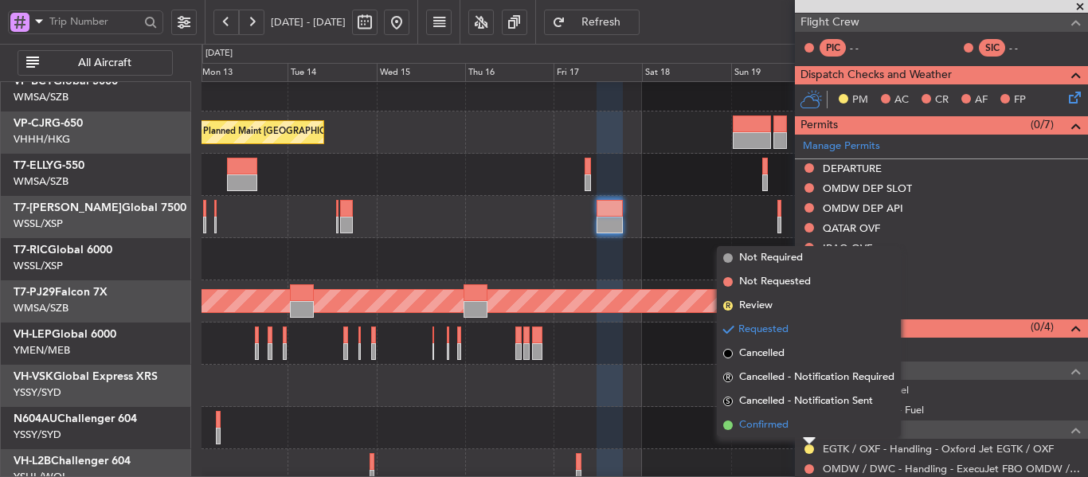
click at [726, 423] on span at bounding box center [728, 426] width 10 height 10
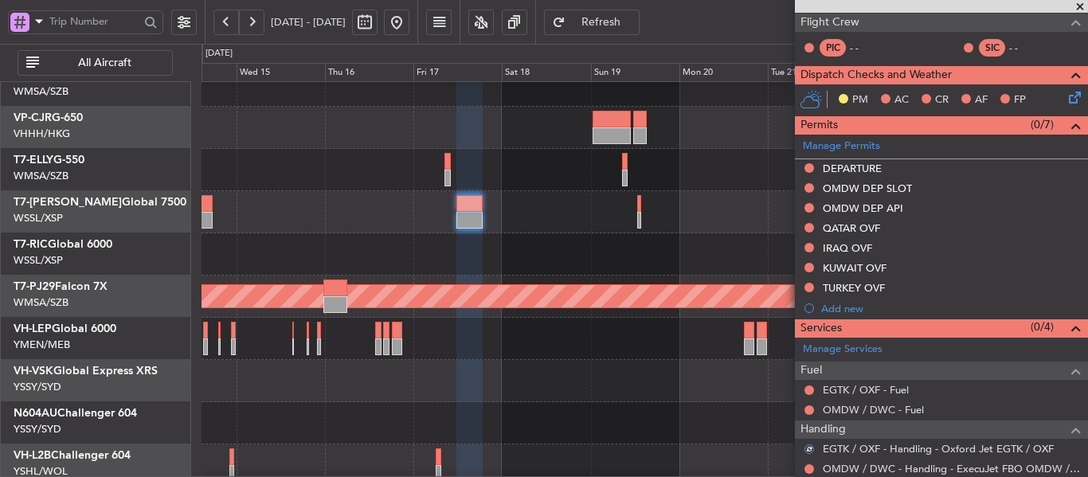
click at [421, 247] on div at bounding box center [645, 254] width 886 height 42
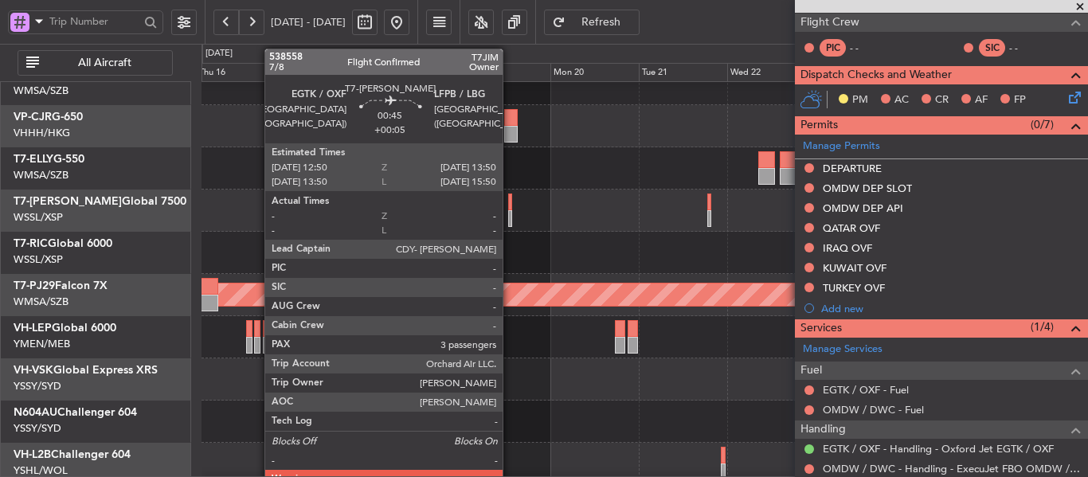
click at [510, 210] on div at bounding box center [510, 202] width 4 height 17
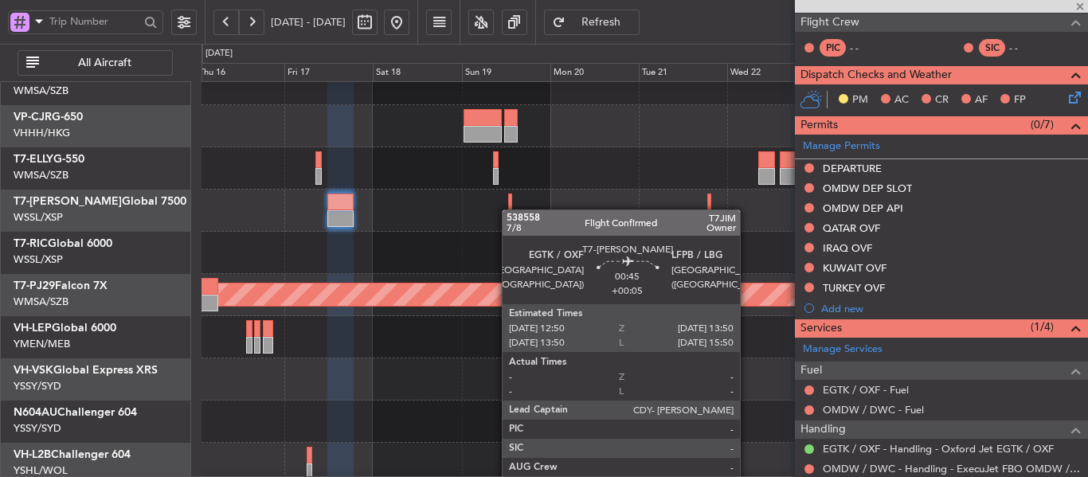
type input "+00:05"
type input "3"
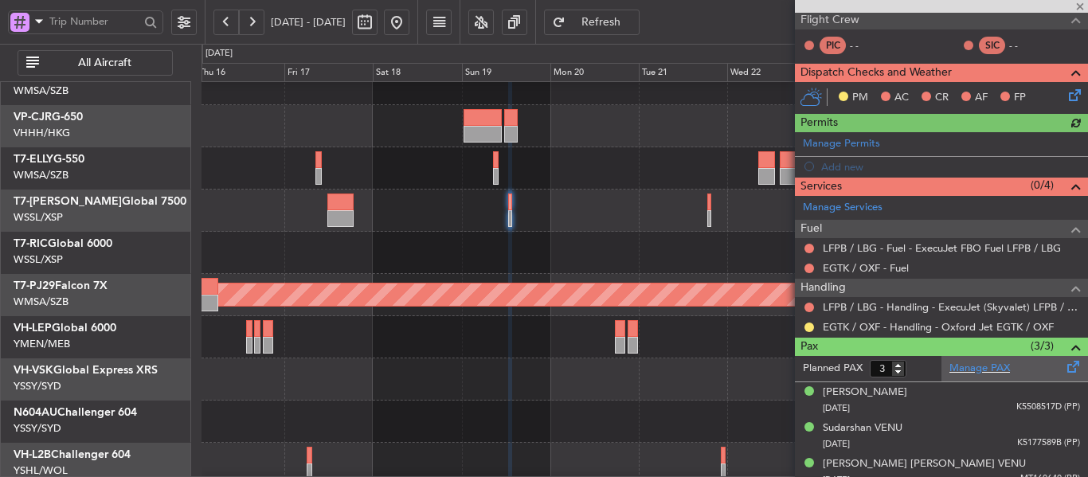
scroll to position [278, 0]
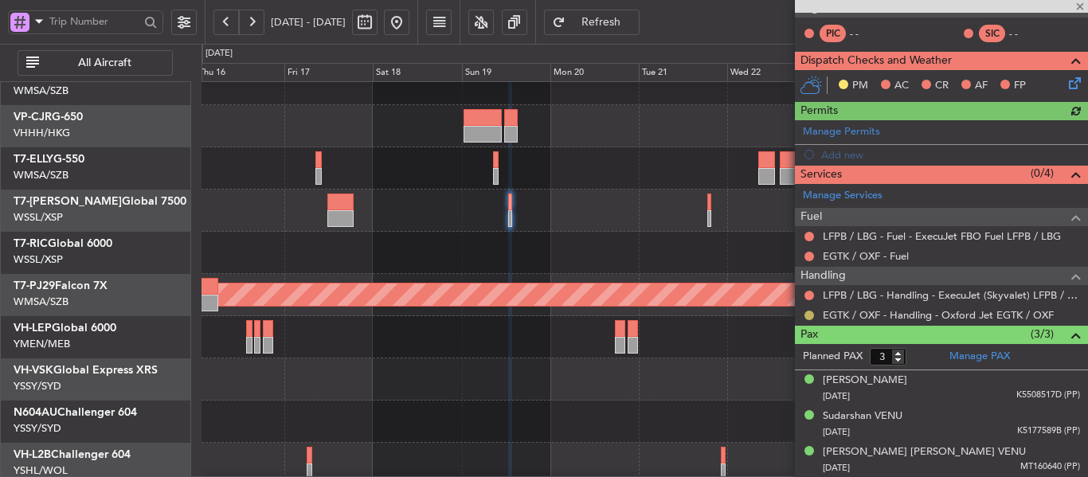
click at [810, 312] on button at bounding box center [810, 316] width 10 height 10
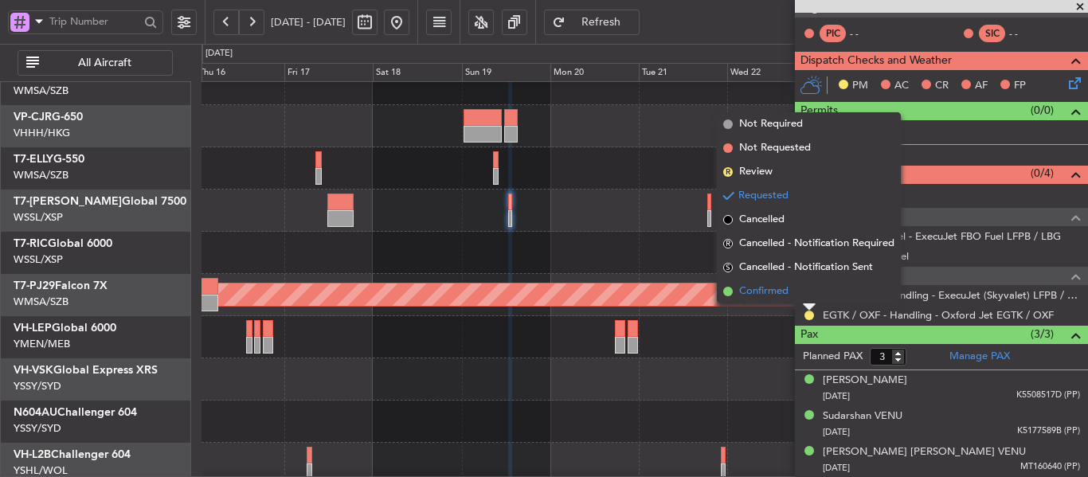
click at [728, 289] on span at bounding box center [728, 292] width 10 height 10
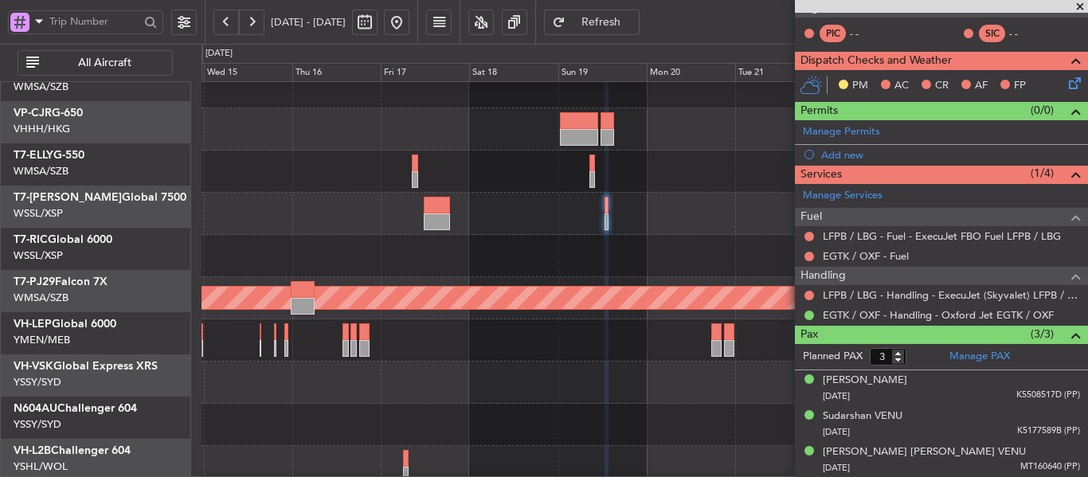
click at [759, 277] on div "Planned Maint [GEOGRAPHIC_DATA] (Sultan [PERSON_NAME] [PERSON_NAME] - Subang)" at bounding box center [645, 298] width 886 height 42
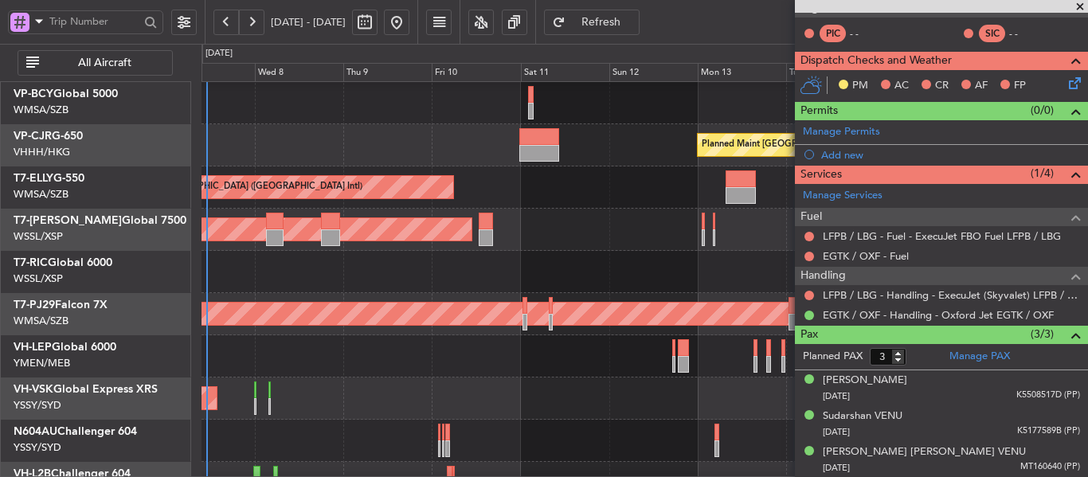
click at [751, 276] on div at bounding box center [645, 272] width 886 height 42
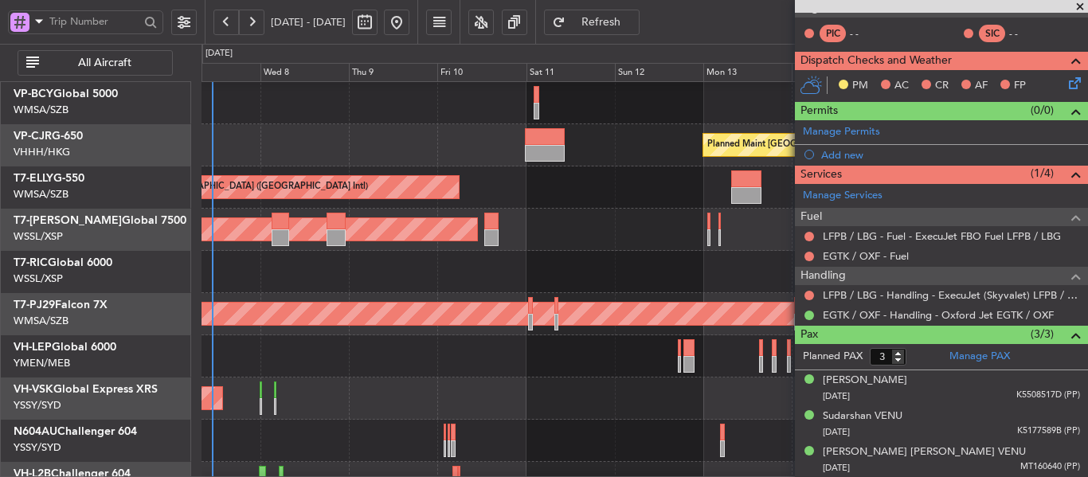
click at [578, 251] on div "Planned Maint [GEOGRAPHIC_DATA] (Seletar)" at bounding box center [645, 230] width 886 height 42
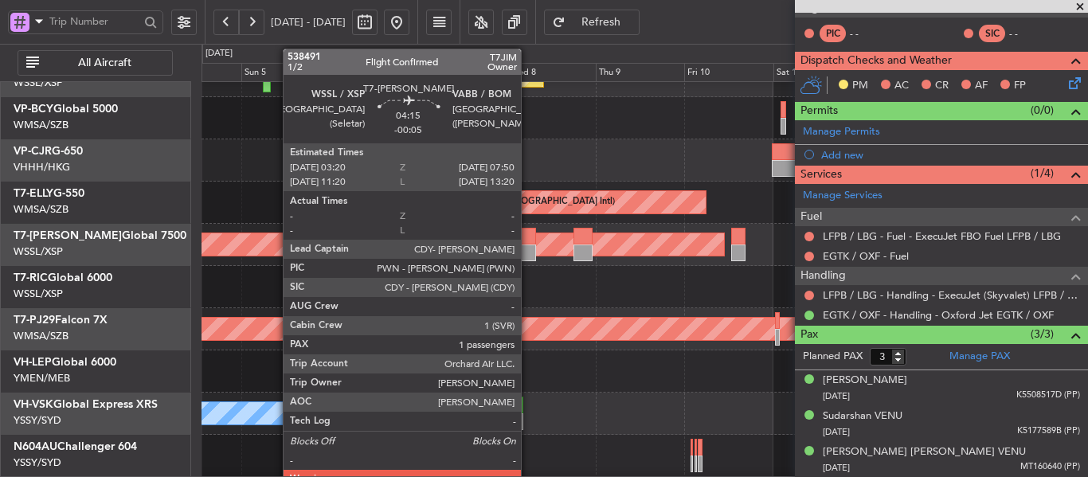
click at [528, 246] on div at bounding box center [527, 253] width 17 height 17
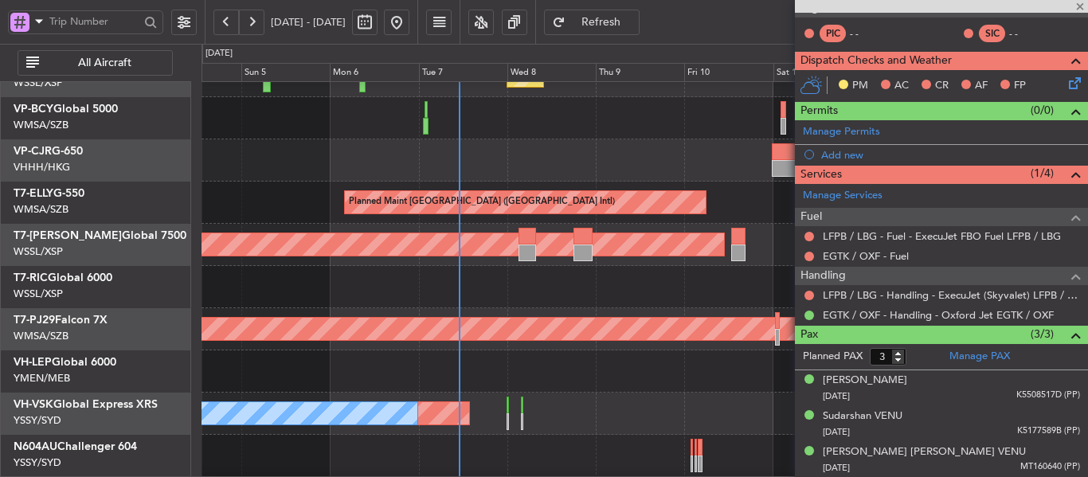
type input "-00:05"
type input "1"
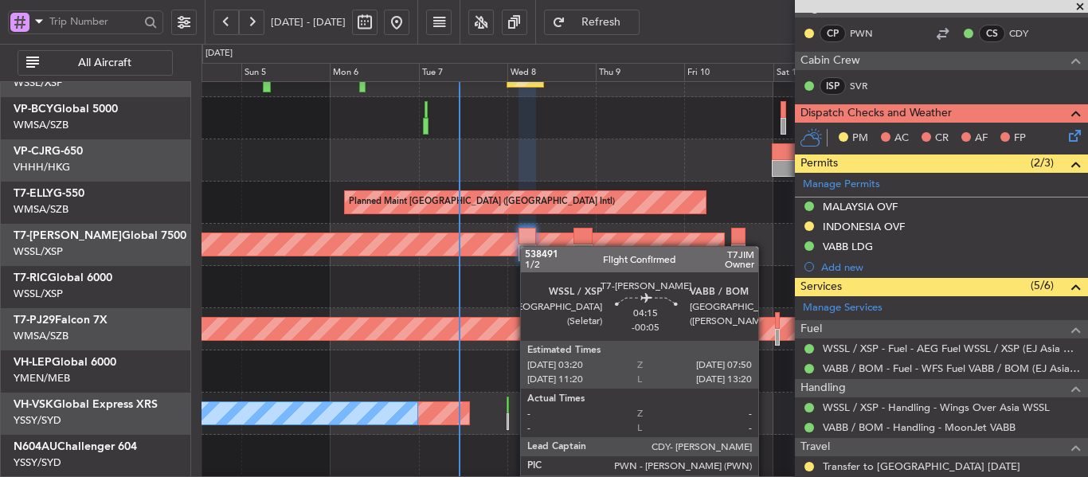
scroll to position [32, 0]
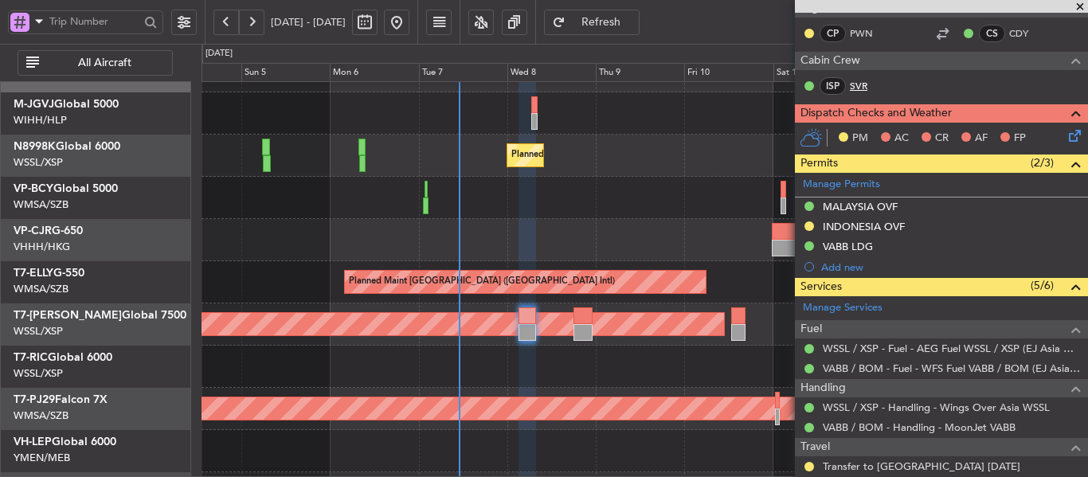
click at [861, 80] on link "SVR" at bounding box center [868, 86] width 36 height 14
click at [545, 226] on div "Planned Maint Hong Kong (Hong Kong Intl) Planned Maint Hong Kong (Hong Kong Int…" at bounding box center [645, 240] width 886 height 42
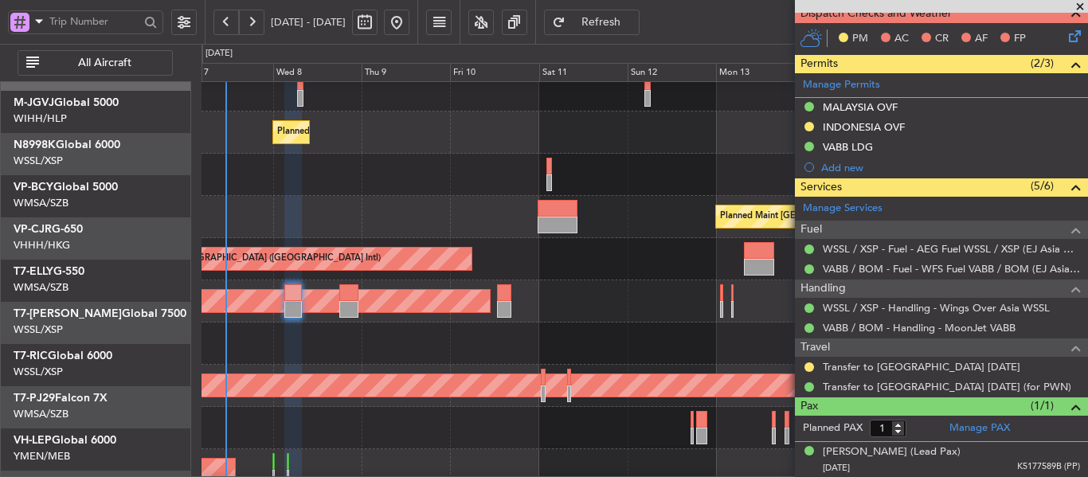
scroll to position [90, 0]
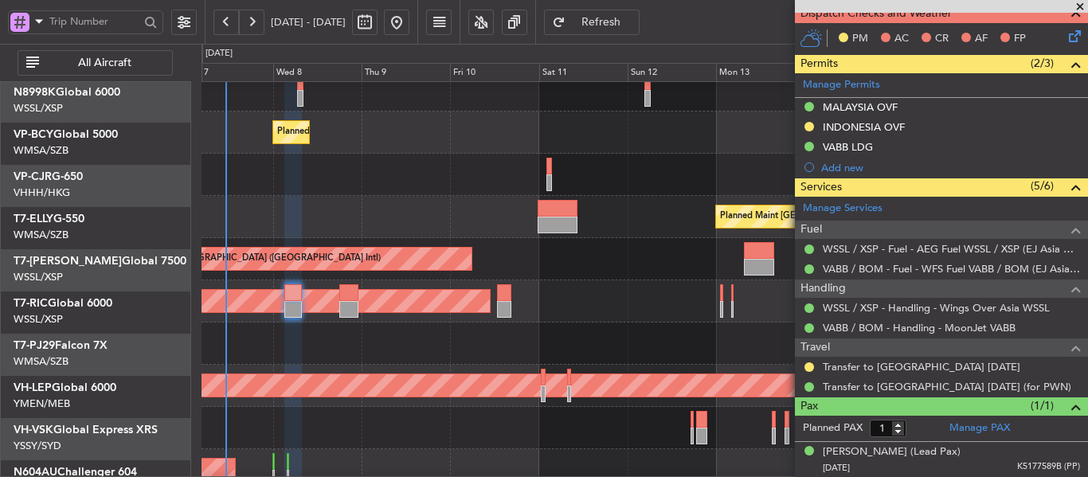
click at [437, 323] on div at bounding box center [645, 344] width 886 height 42
